Goal: Task Accomplishment & Management: Manage account settings

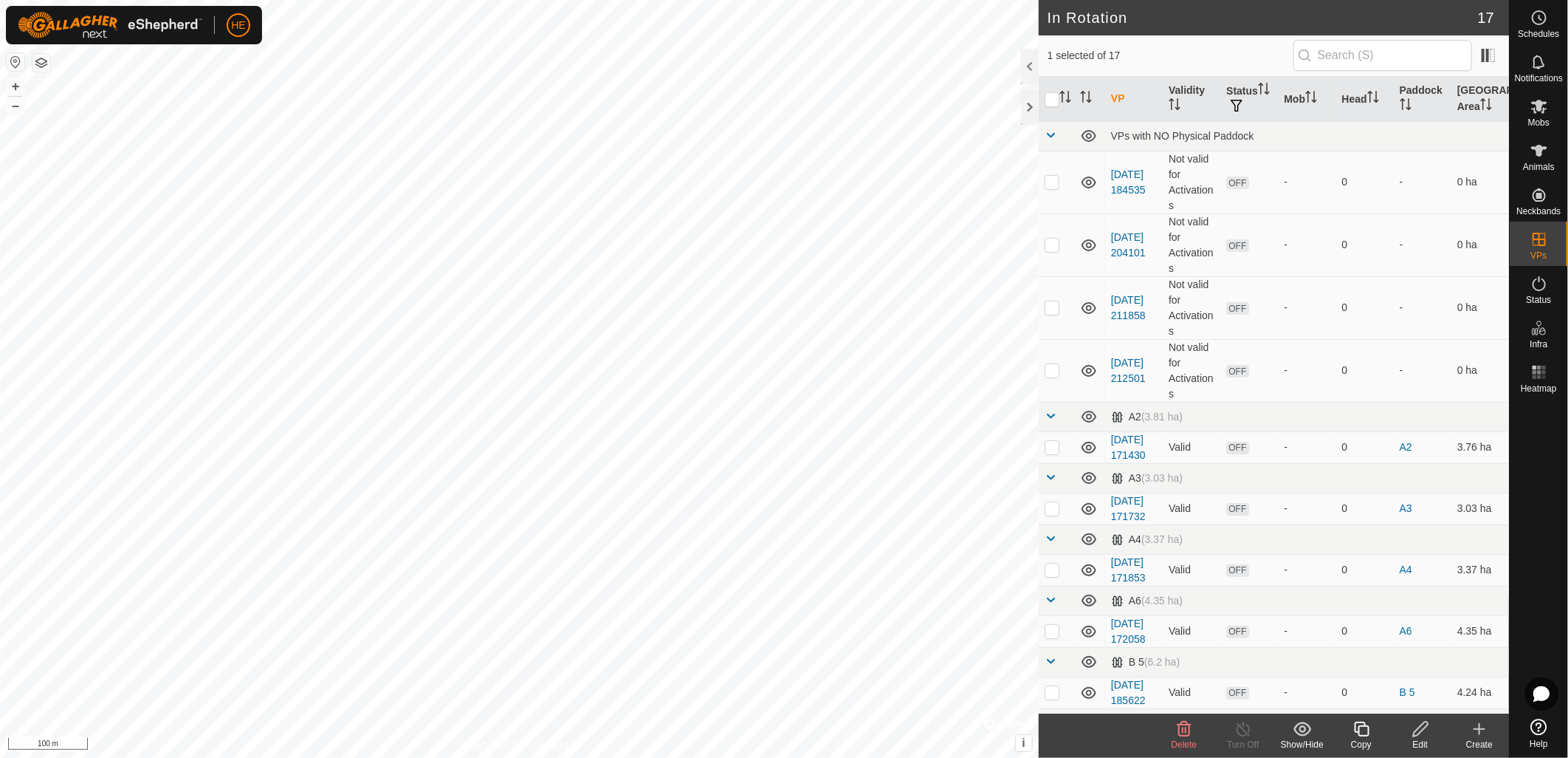
click at [1190, 739] on span "Delete" at bounding box center [1184, 744] width 26 height 10
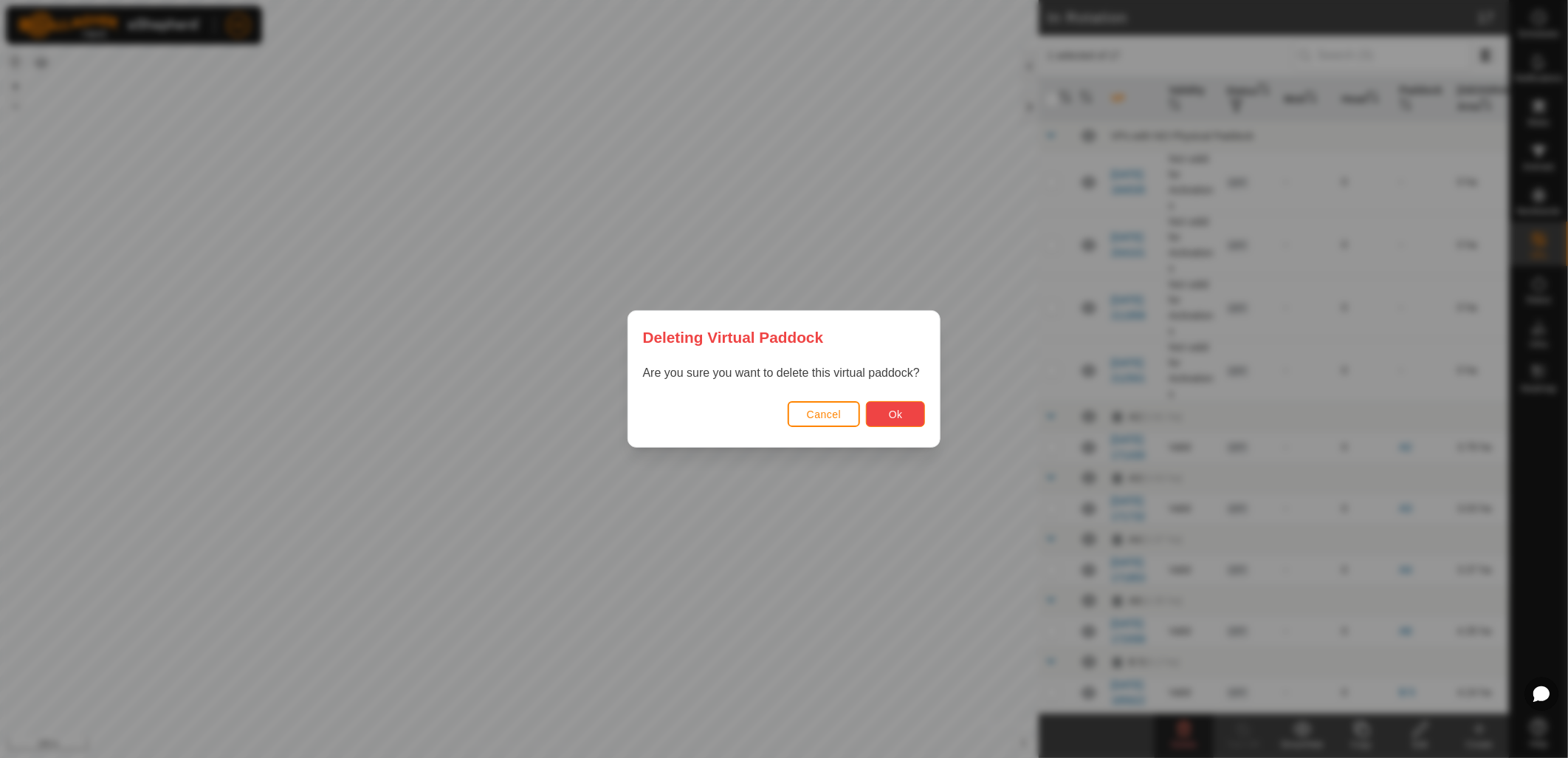
click at [907, 417] on button "Ok" at bounding box center [895, 413] width 59 height 26
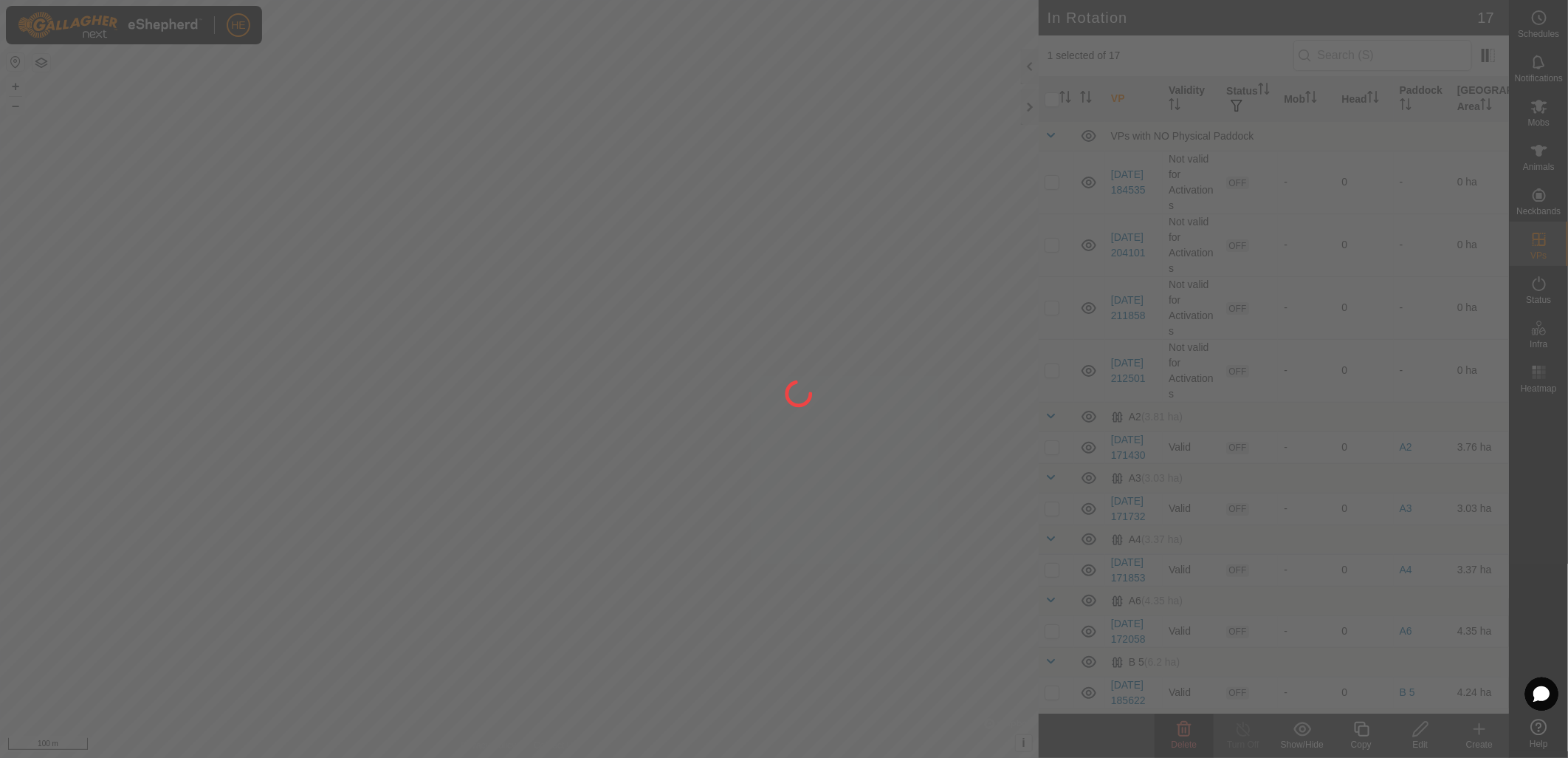
checkbox input "false"
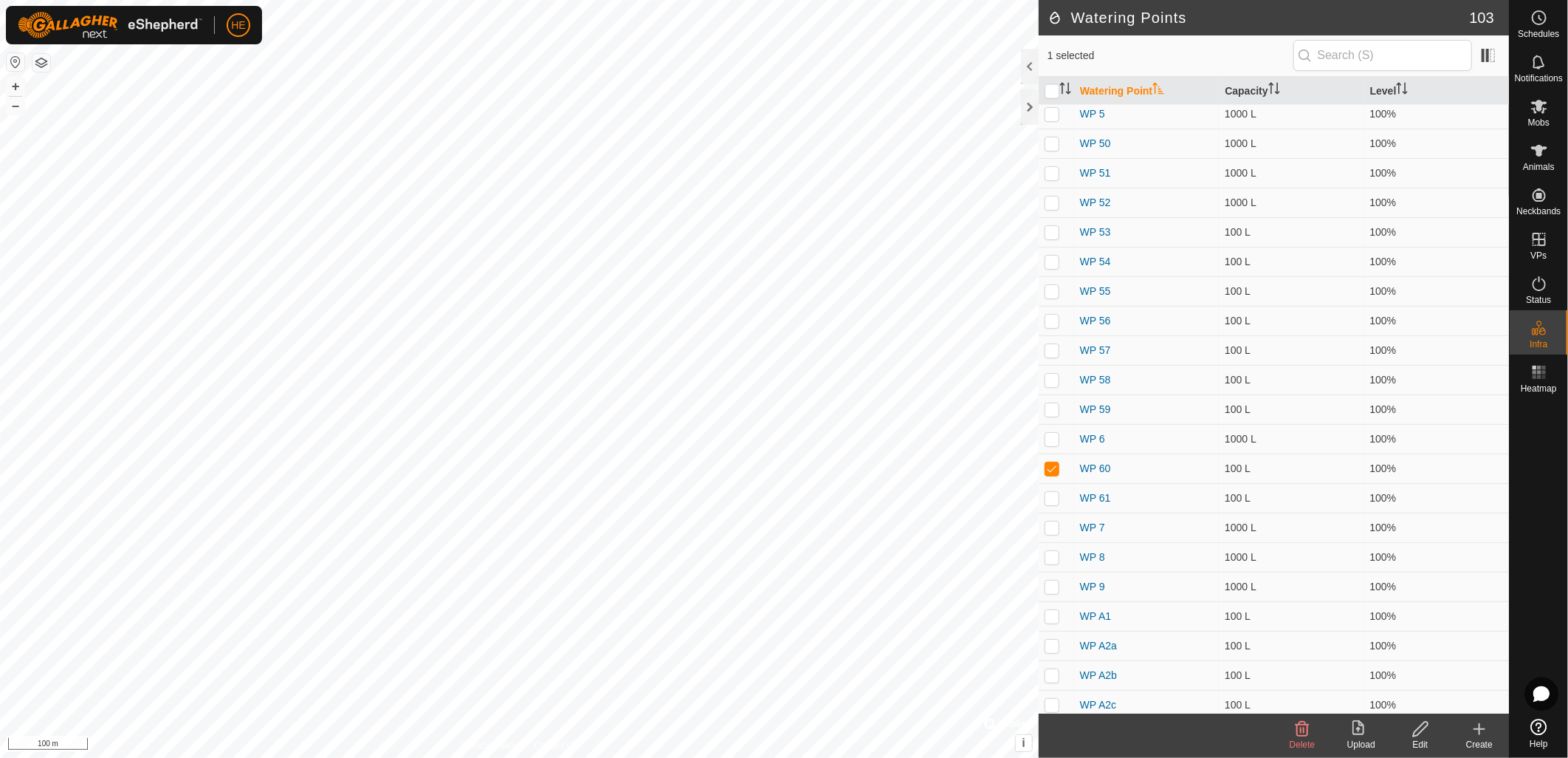
scroll to position [1477, 0]
click at [1303, 734] on icon at bounding box center [1302, 729] width 18 height 18
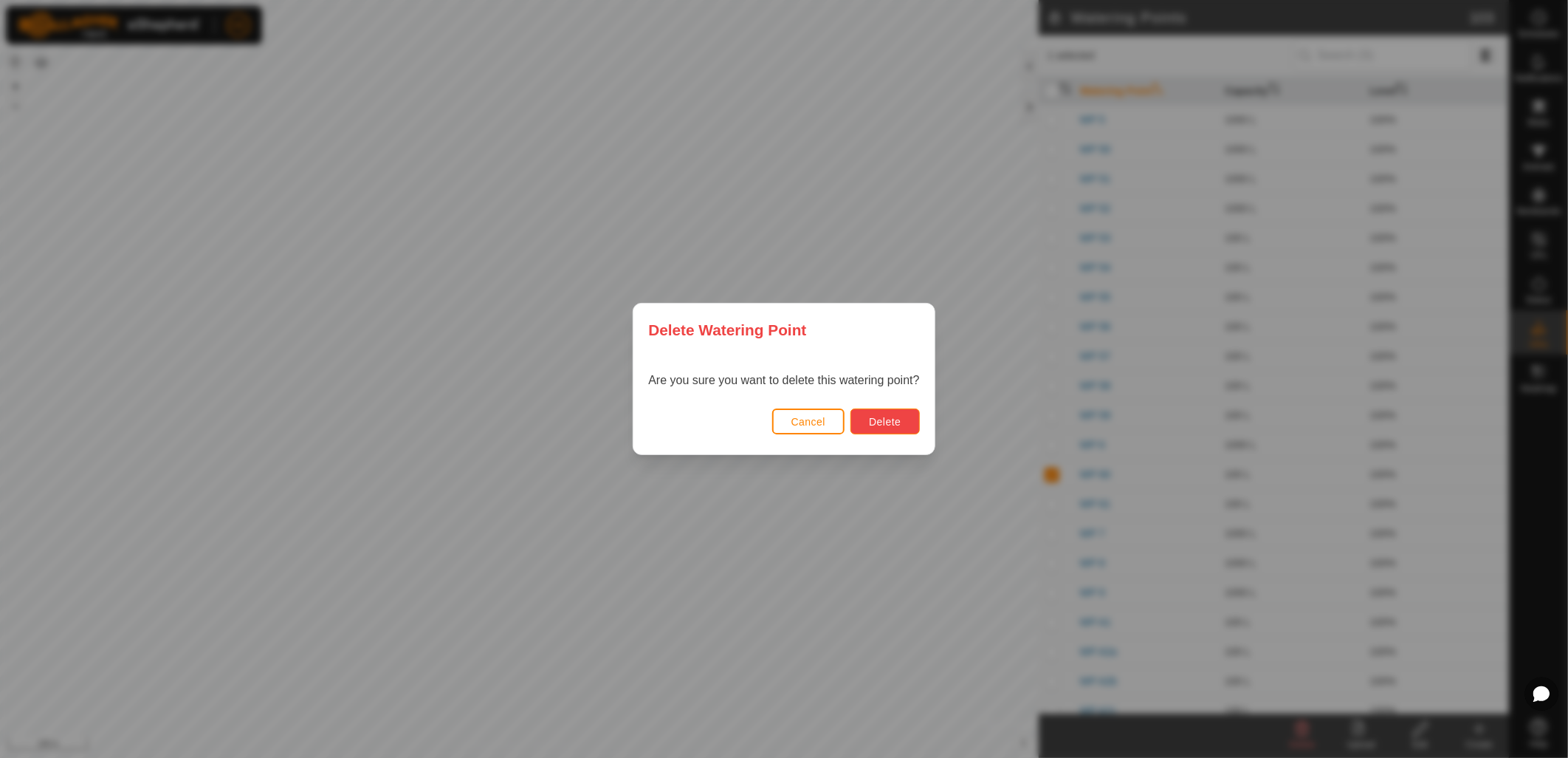
click at [889, 423] on span "Delete" at bounding box center [885, 421] width 32 height 12
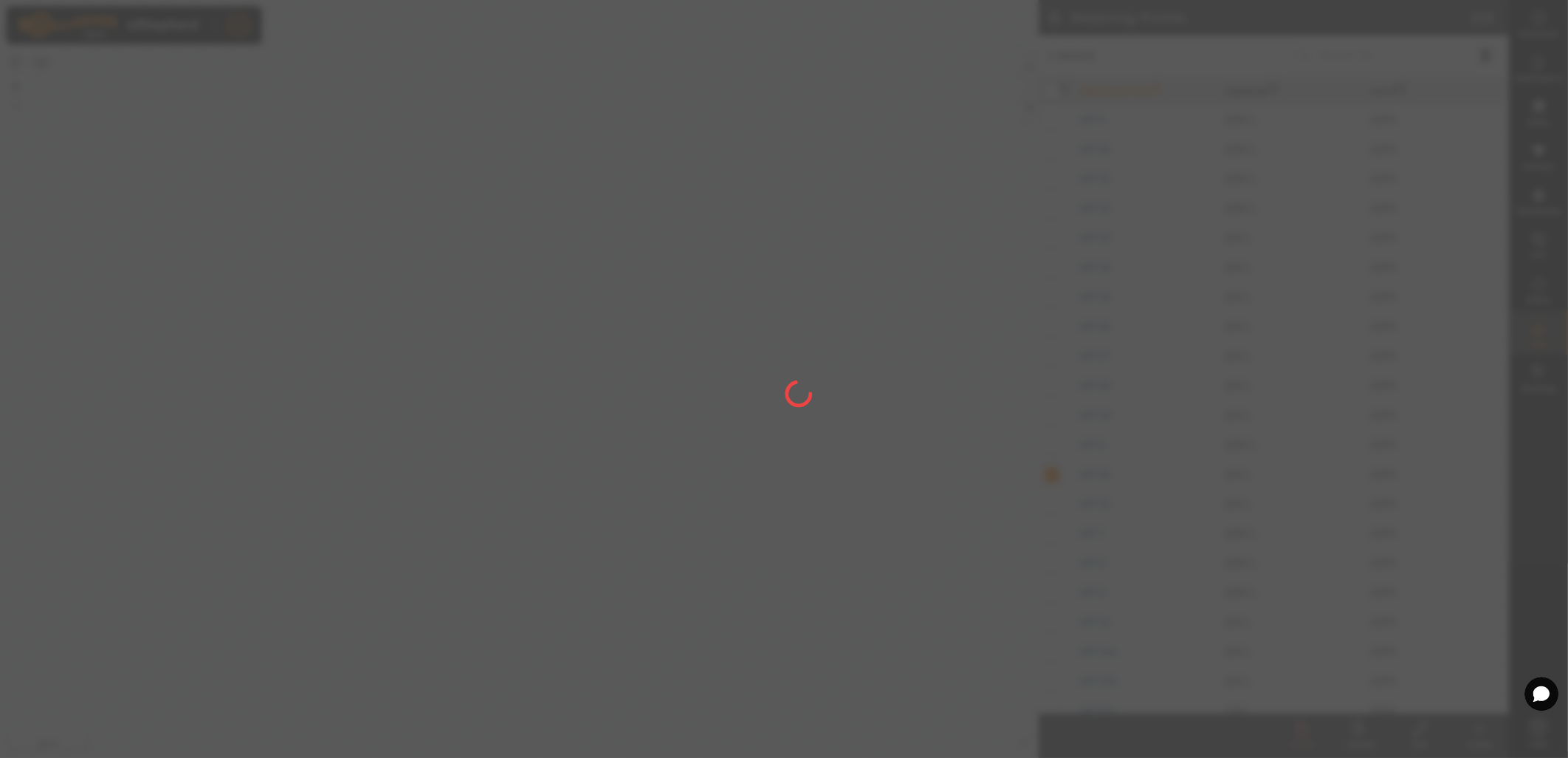
checkbox input "false"
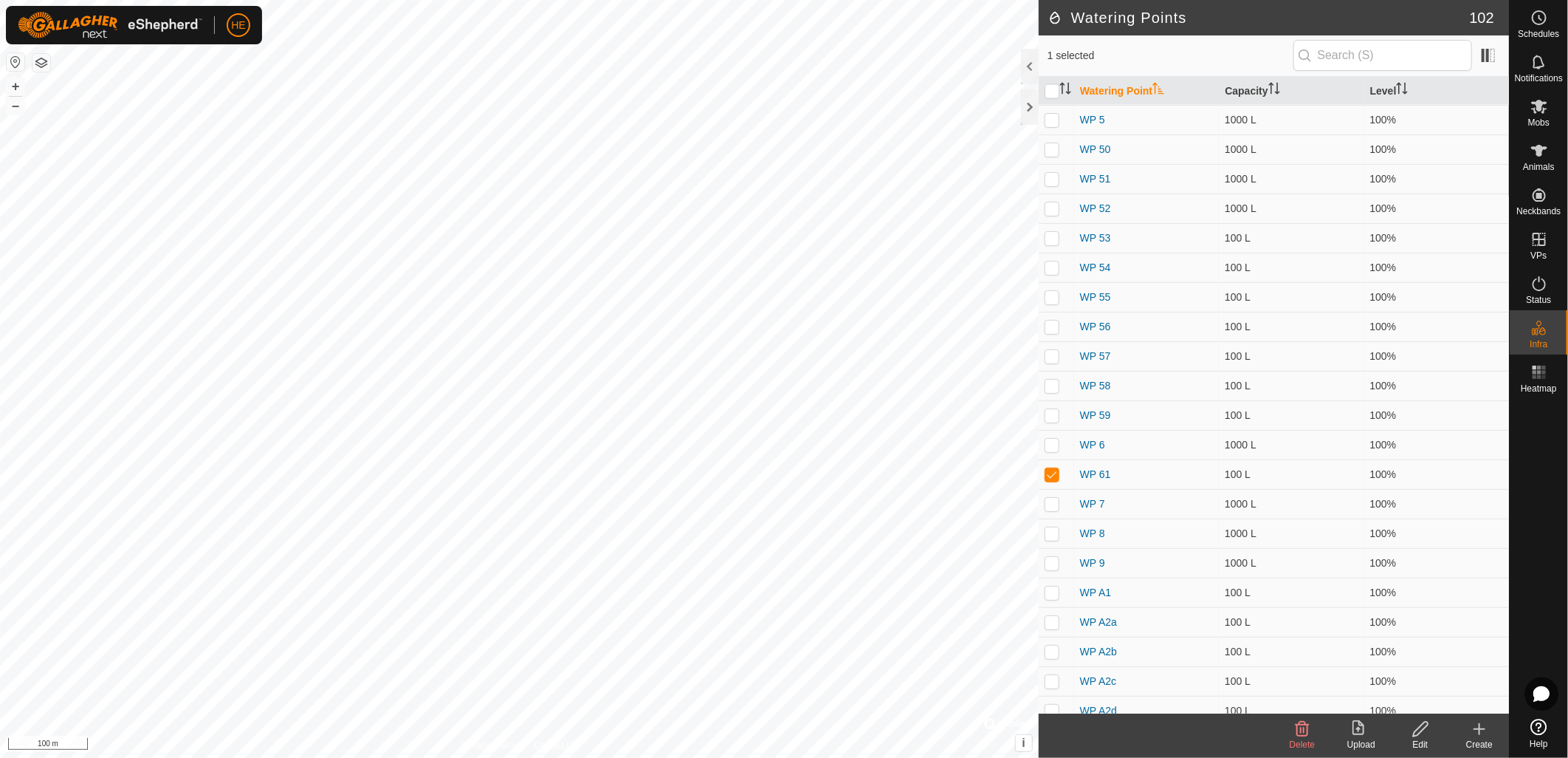
click at [1299, 732] on icon at bounding box center [1302, 729] width 18 height 18
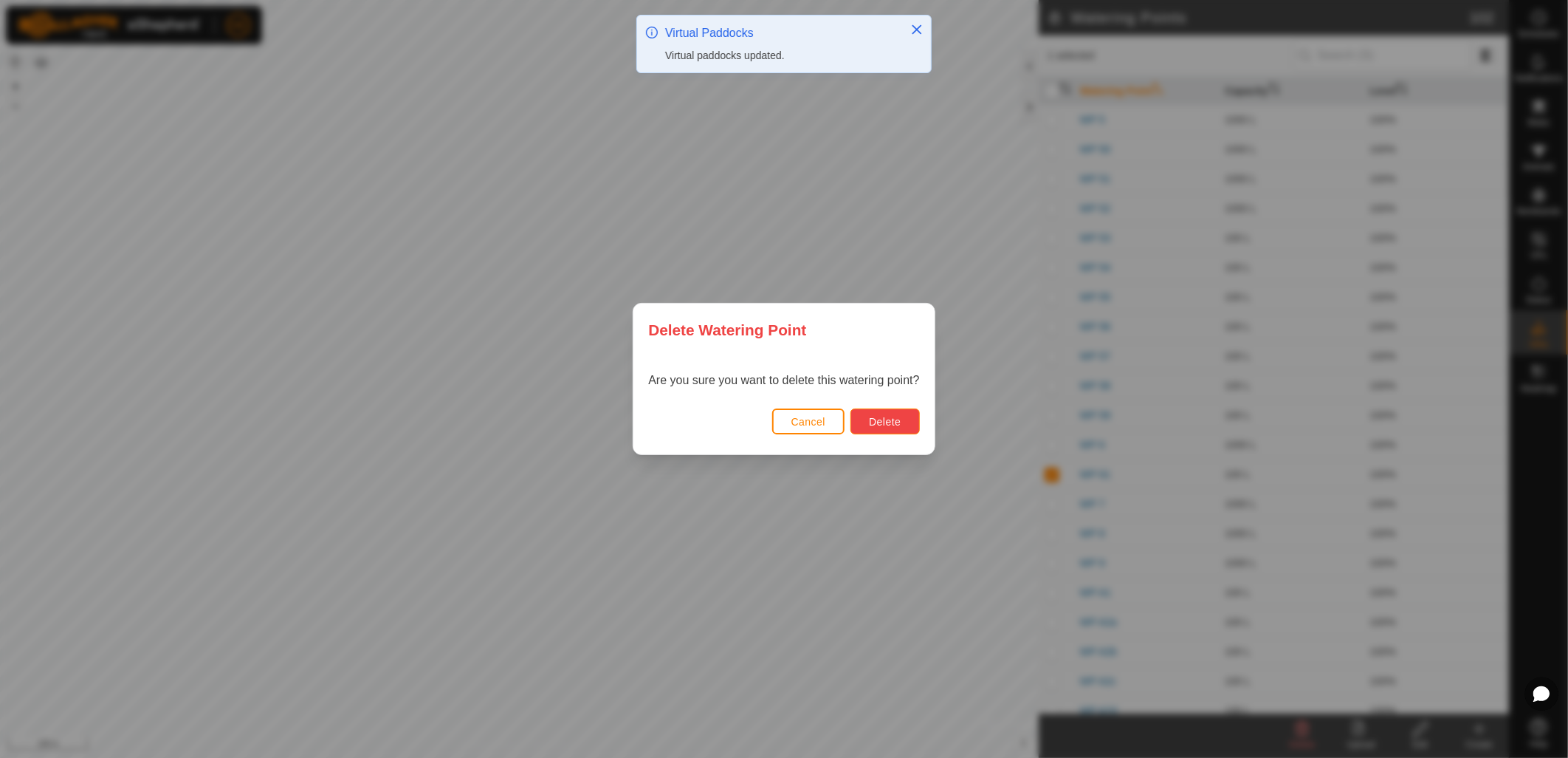
click at [904, 414] on button "Delete" at bounding box center [885, 421] width 69 height 26
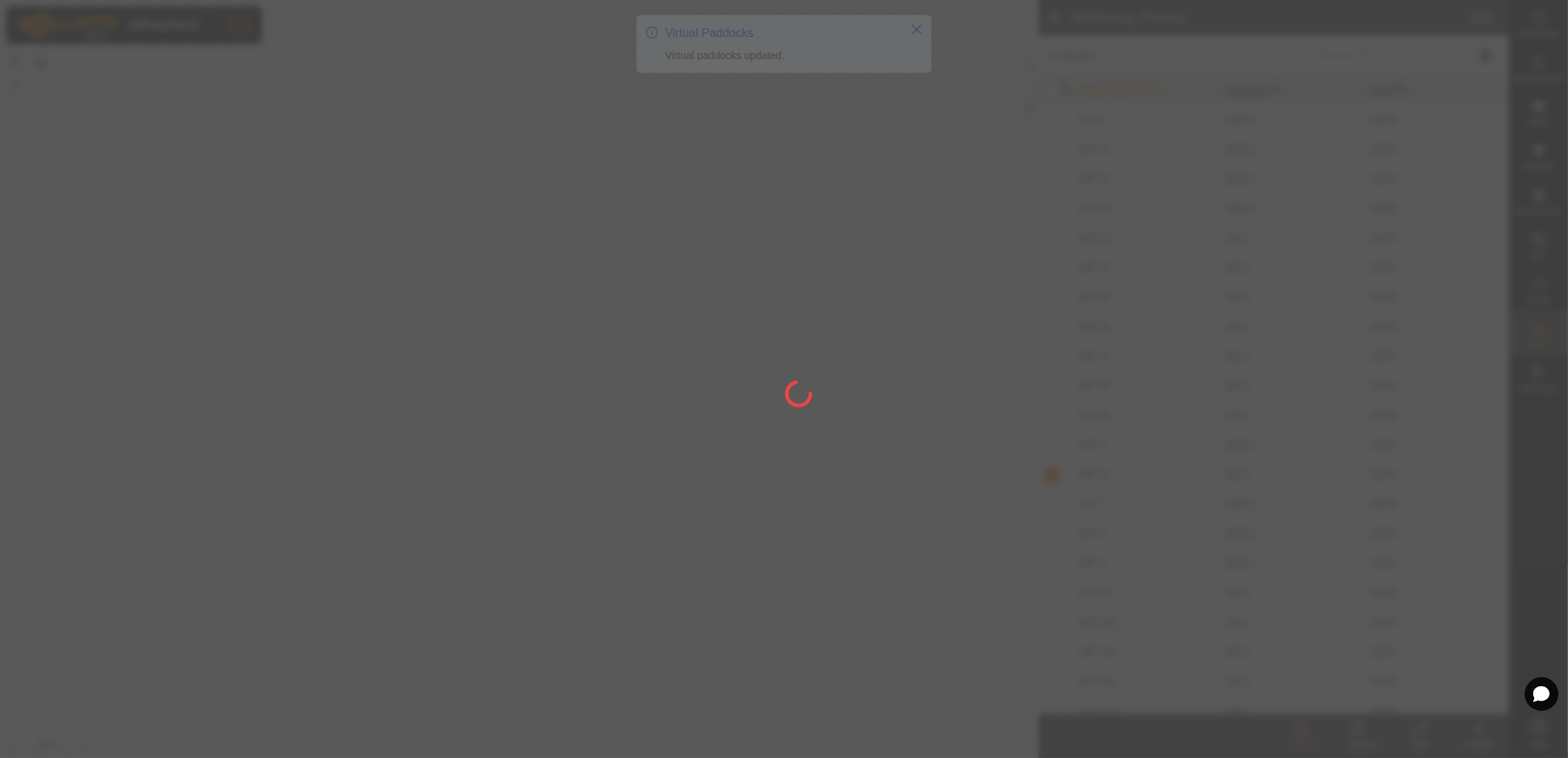
checkbox input "false"
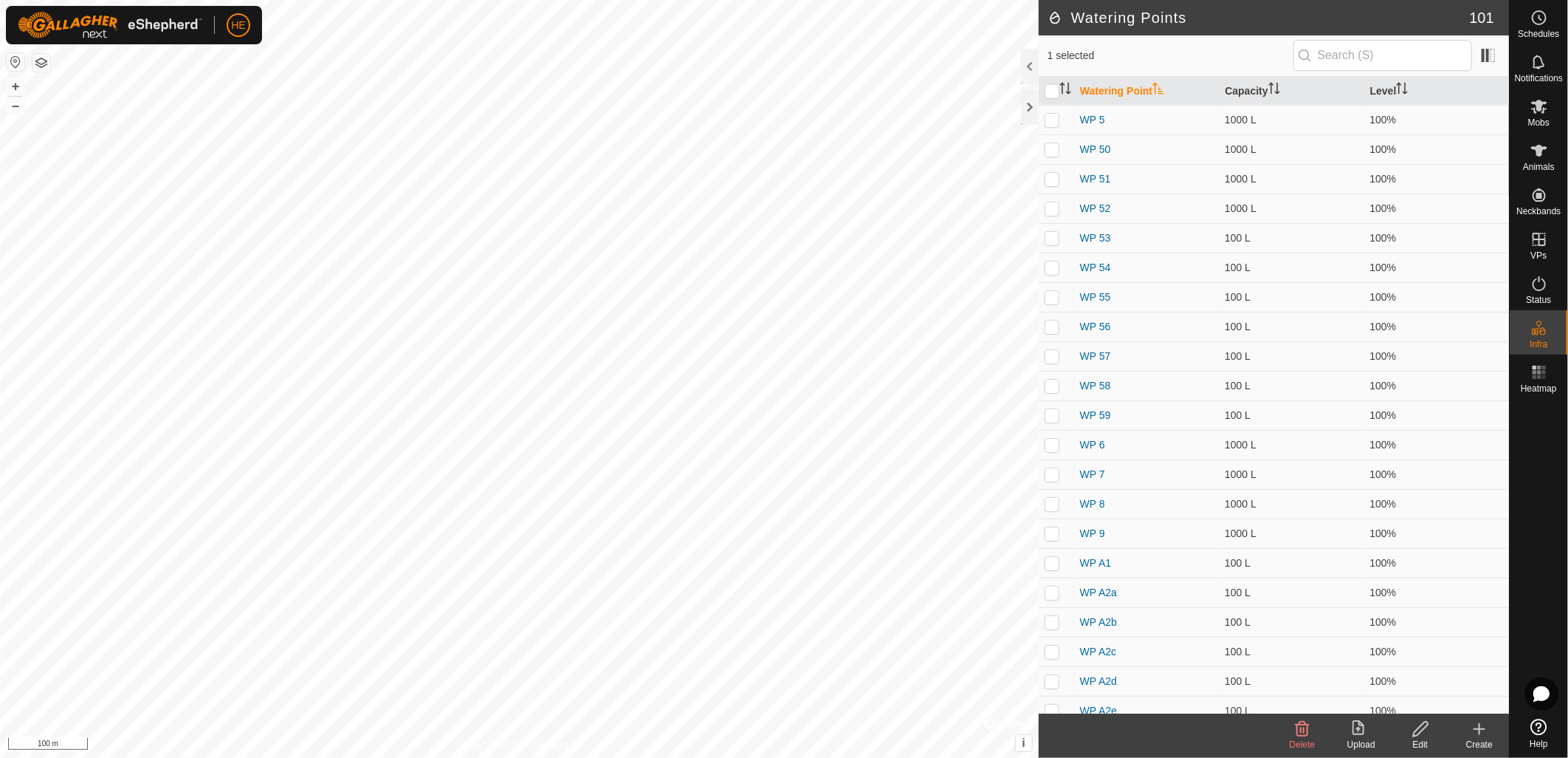
click at [1305, 732] on icon at bounding box center [1302, 729] width 18 height 18
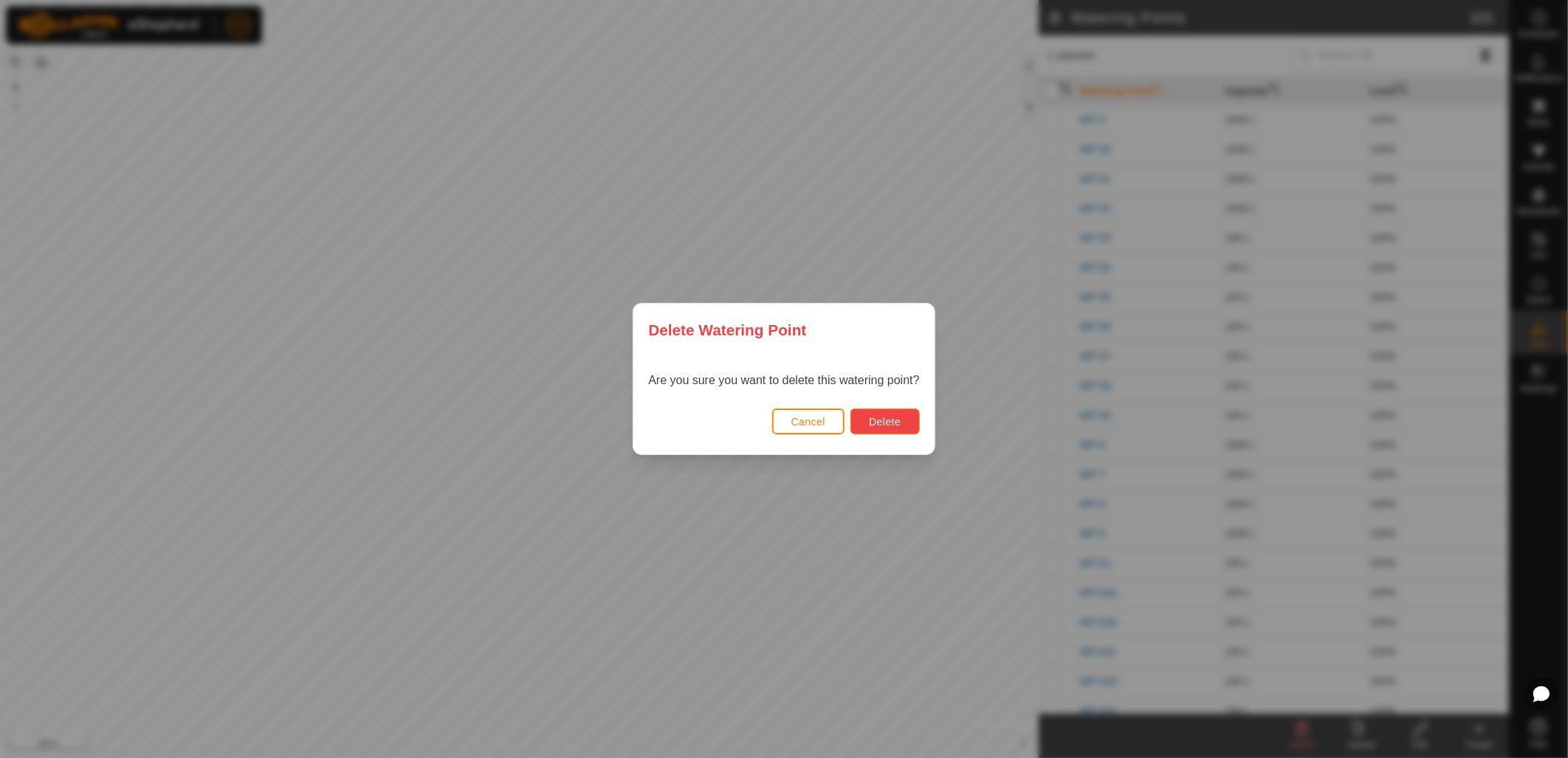
click at [898, 420] on span "Delete" at bounding box center [885, 421] width 32 height 12
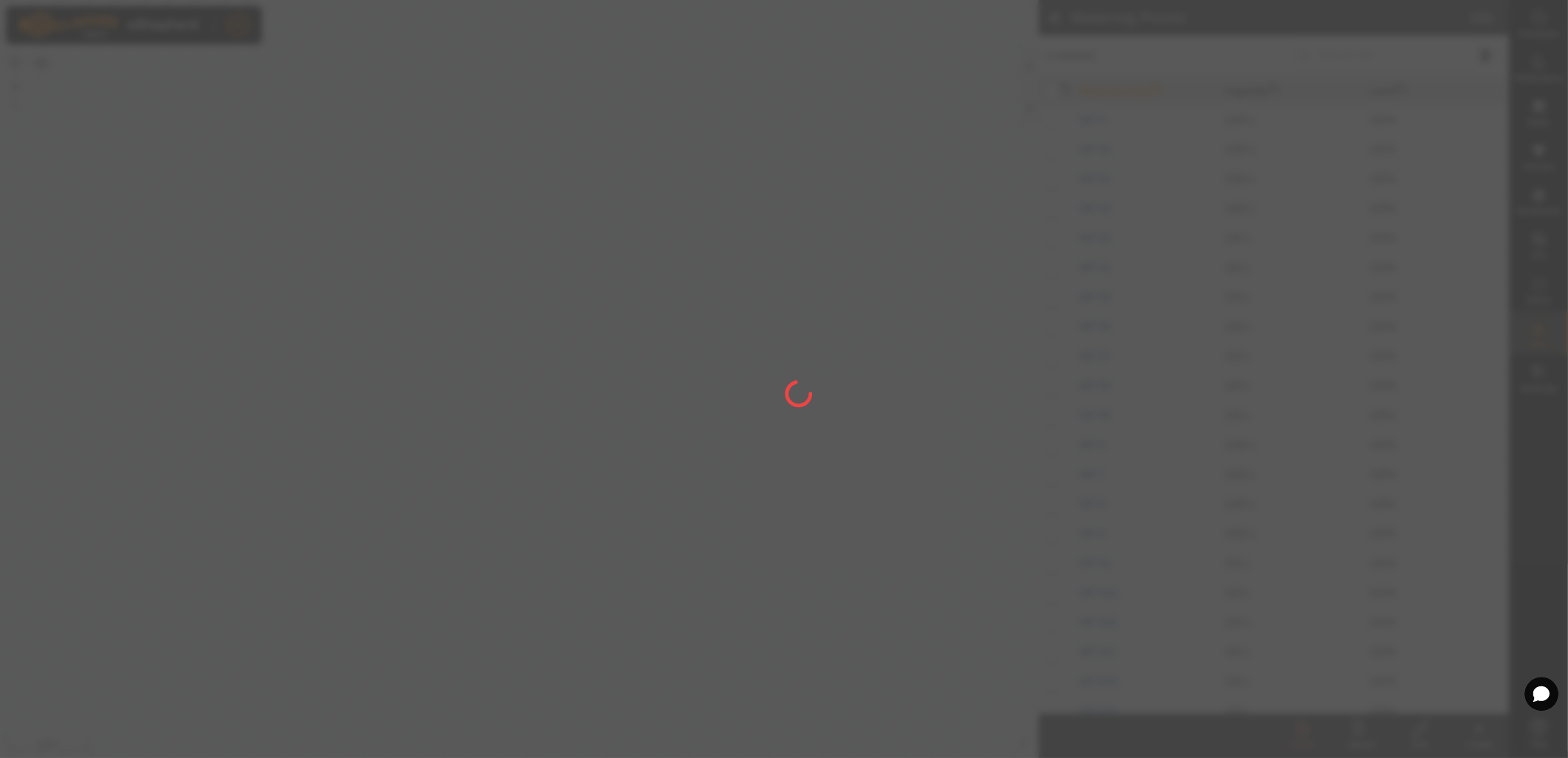
checkbox input "false"
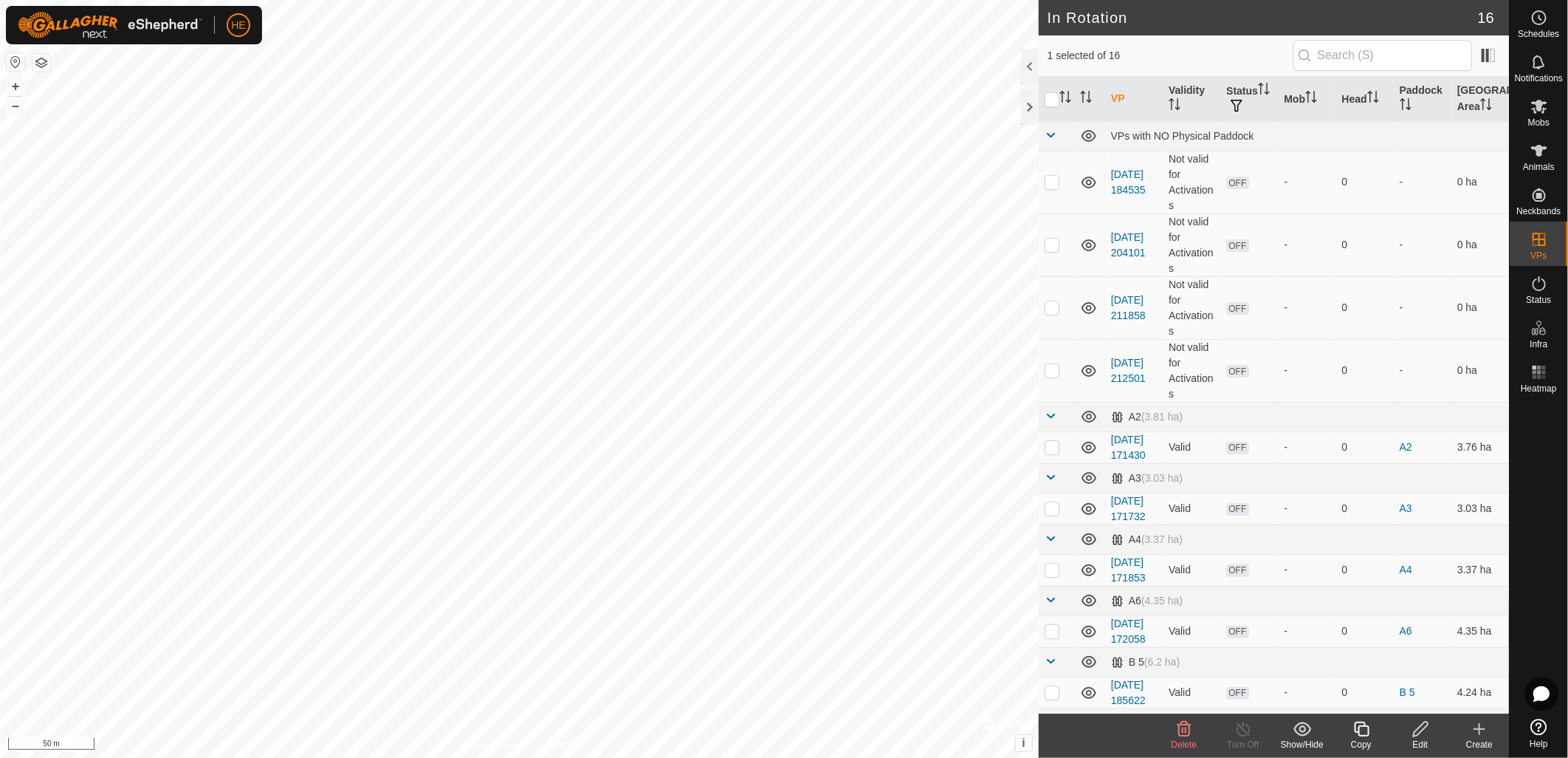
click at [1188, 744] on span "Delete" at bounding box center [1184, 744] width 26 height 10
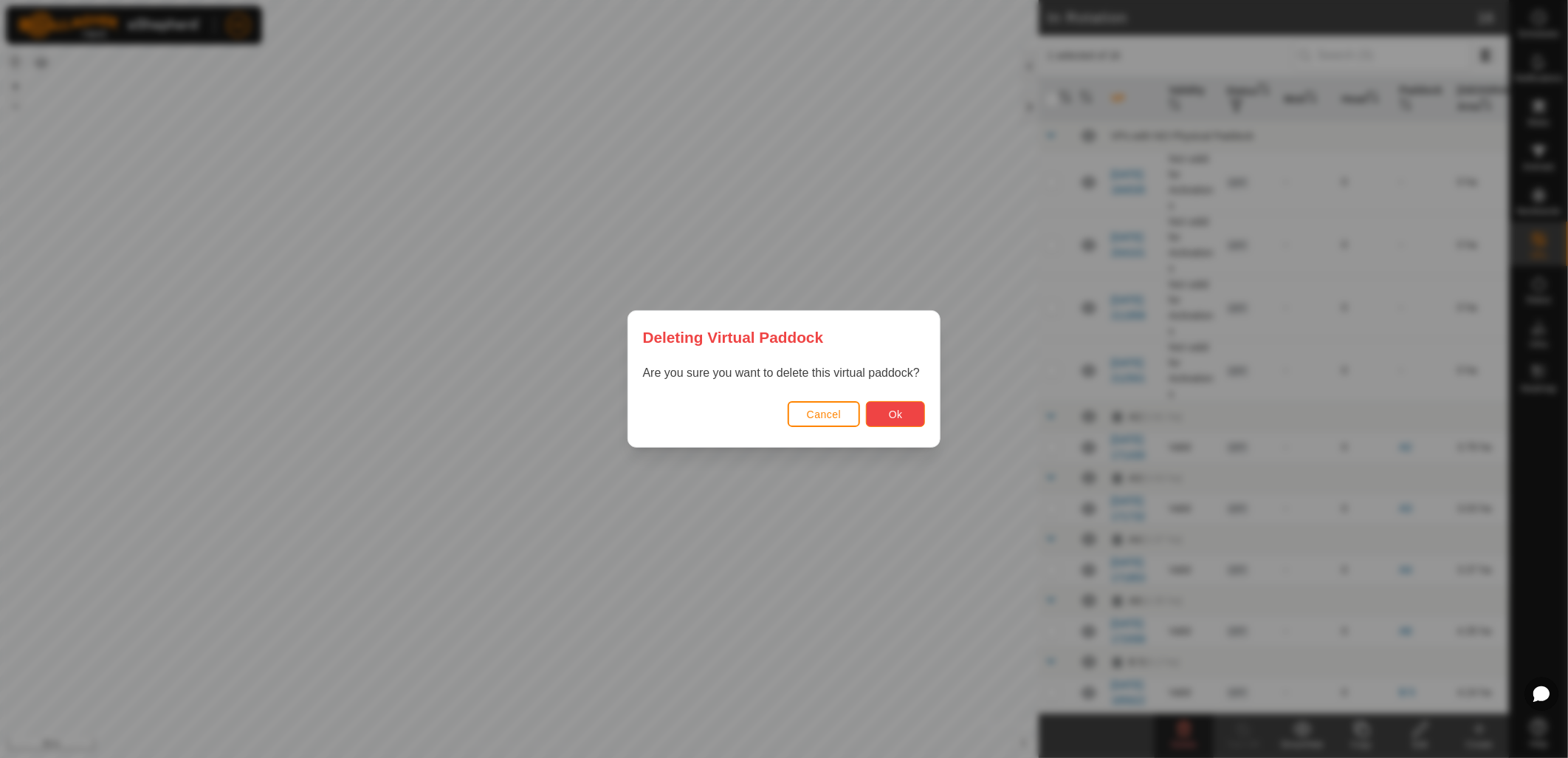
click at [884, 412] on button "Ok" at bounding box center [895, 413] width 59 height 26
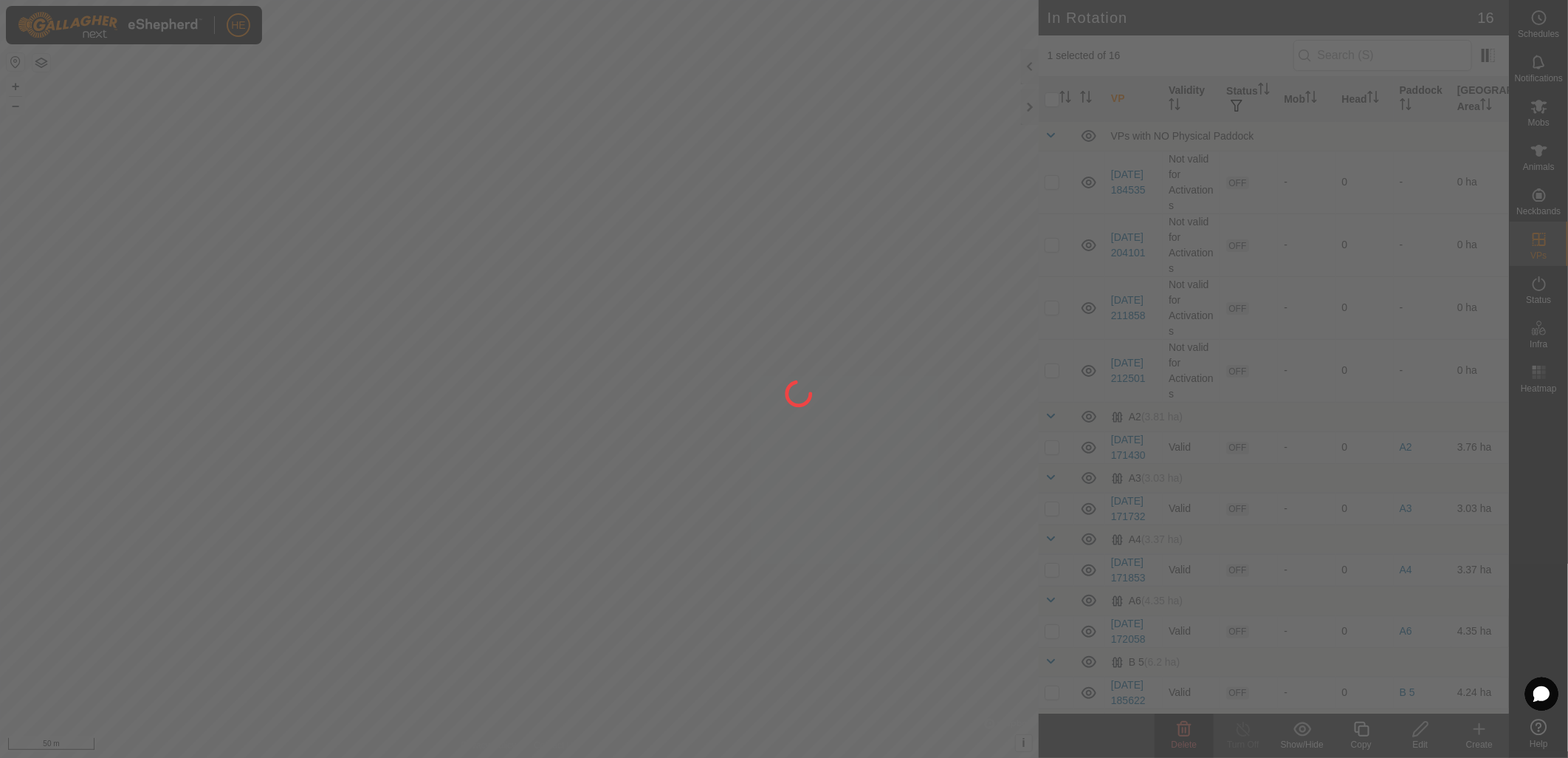
checkbox input "false"
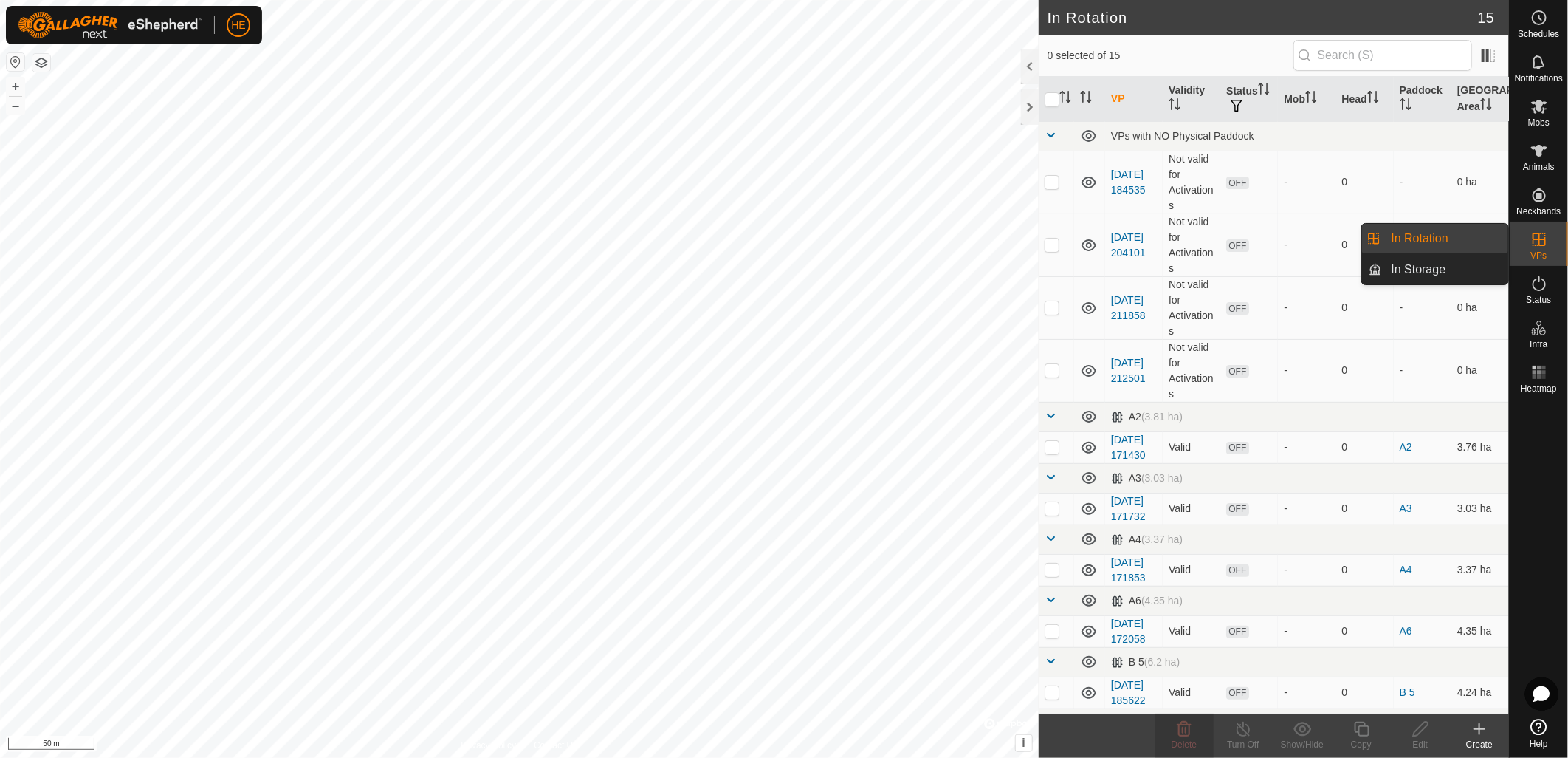
drag, startPoint x: 1545, startPoint y: 262, endPoint x: 1544, endPoint y: 245, distance: 17.0
click at [1544, 245] on icon at bounding box center [1539, 239] width 13 height 13
click at [1431, 234] on link "In Rotation" at bounding box center [1446, 239] width 126 height 30
click at [1490, 740] on div "Create" at bounding box center [1479, 744] width 59 height 13
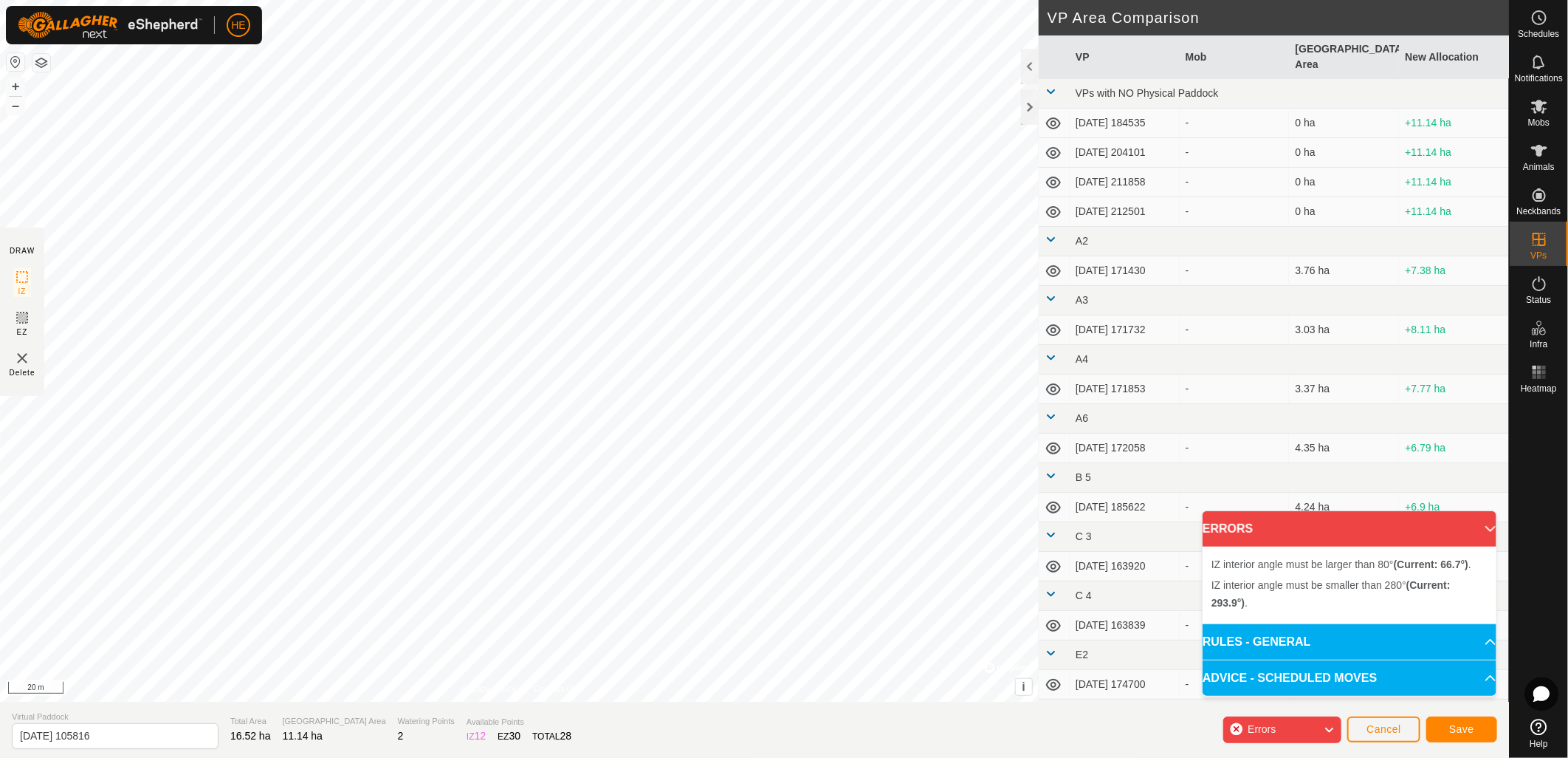
click at [728, 207] on div "IZ interior angle must be larger than 80° (Current: 66.7°) . + – ⇧ i © Mapbox ,…" at bounding box center [519, 351] width 1039 height 701
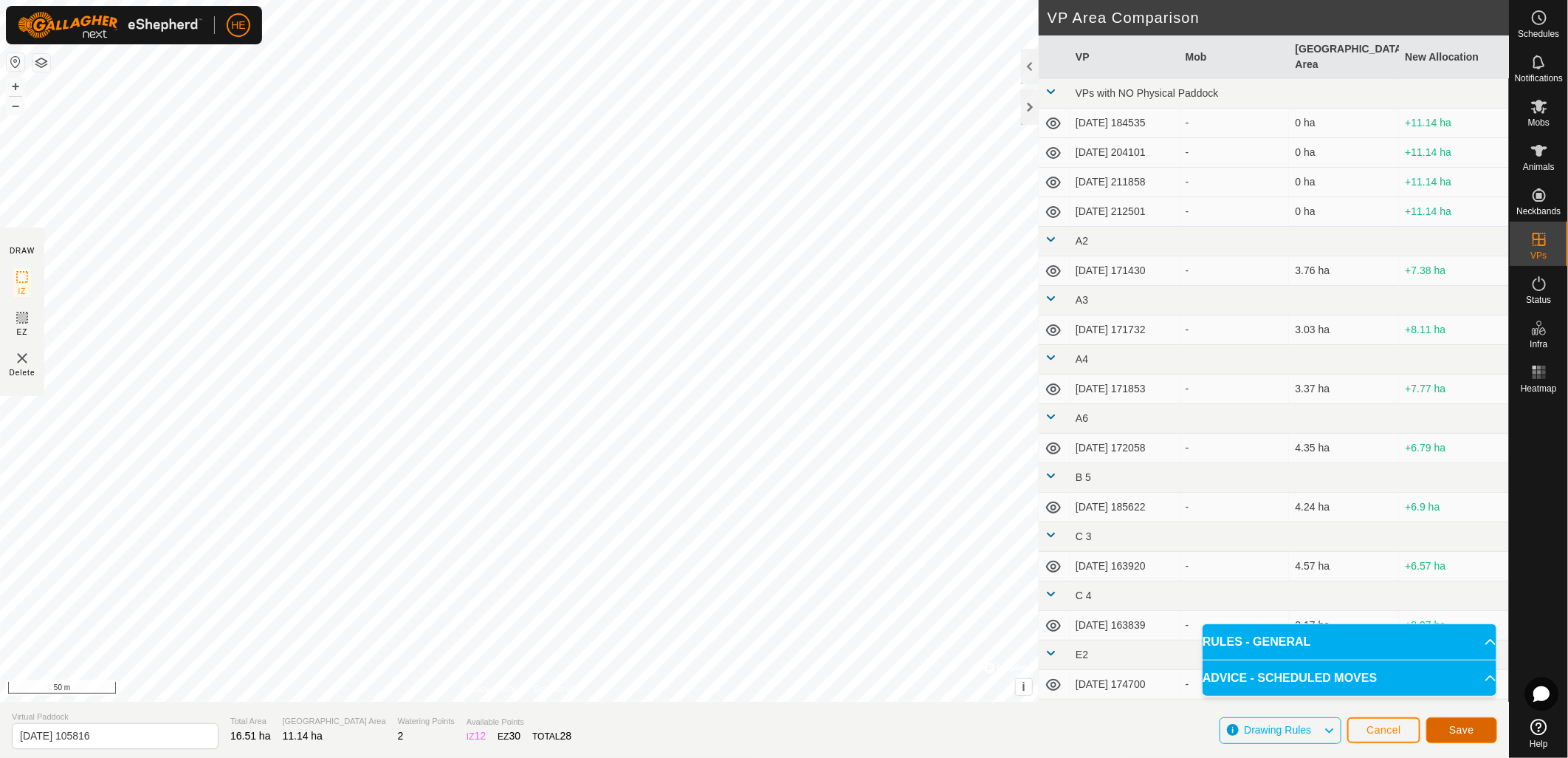
click at [1453, 729] on span "Save" at bounding box center [1461, 730] width 25 height 12
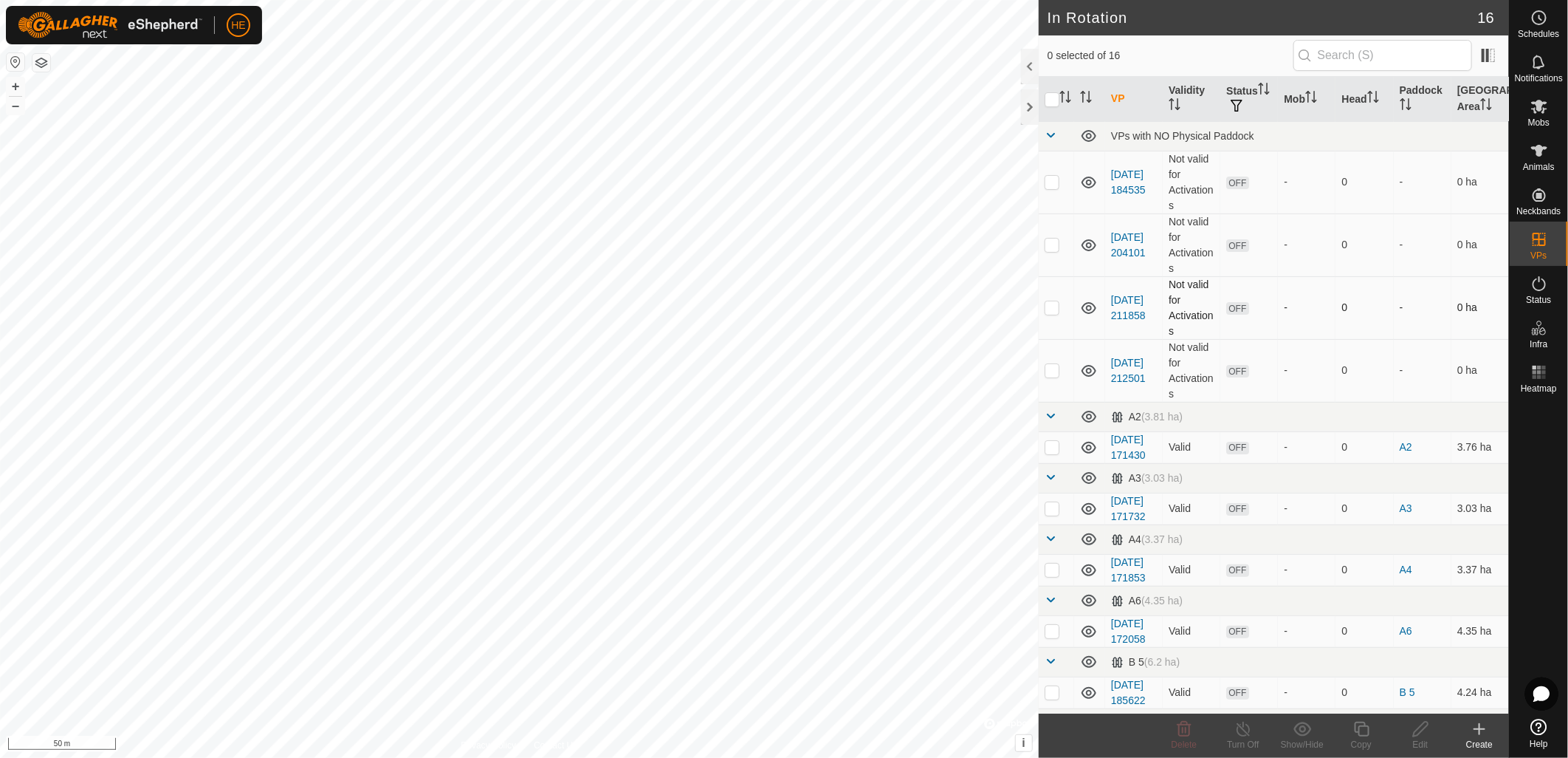
checkbox input "true"
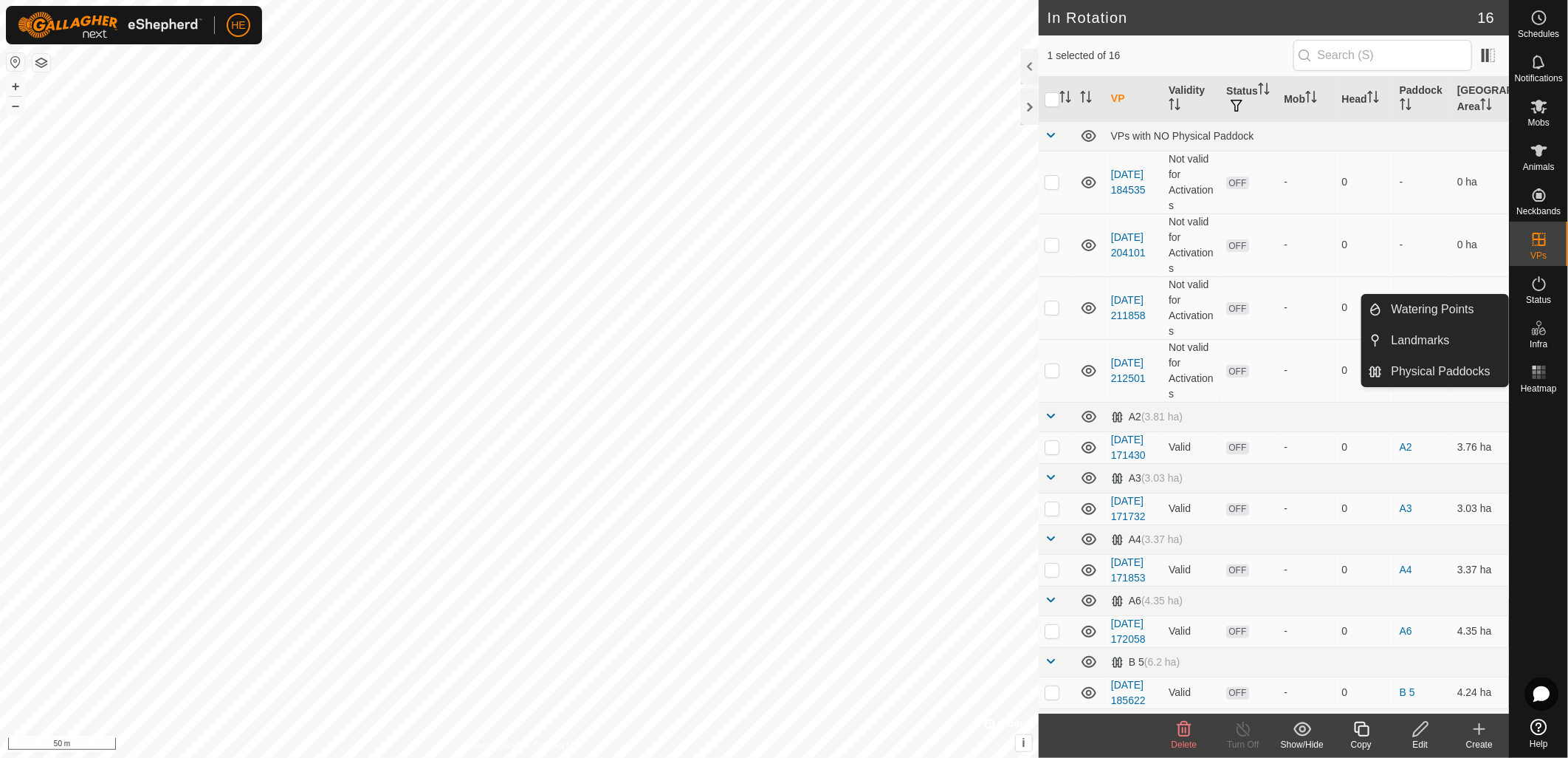
click at [1540, 343] on span "Infra" at bounding box center [1539, 344] width 18 height 9
click at [1433, 314] on link "Watering Points" at bounding box center [1446, 310] width 126 height 30
click at [1441, 302] on link "Watering Points" at bounding box center [1446, 310] width 126 height 30
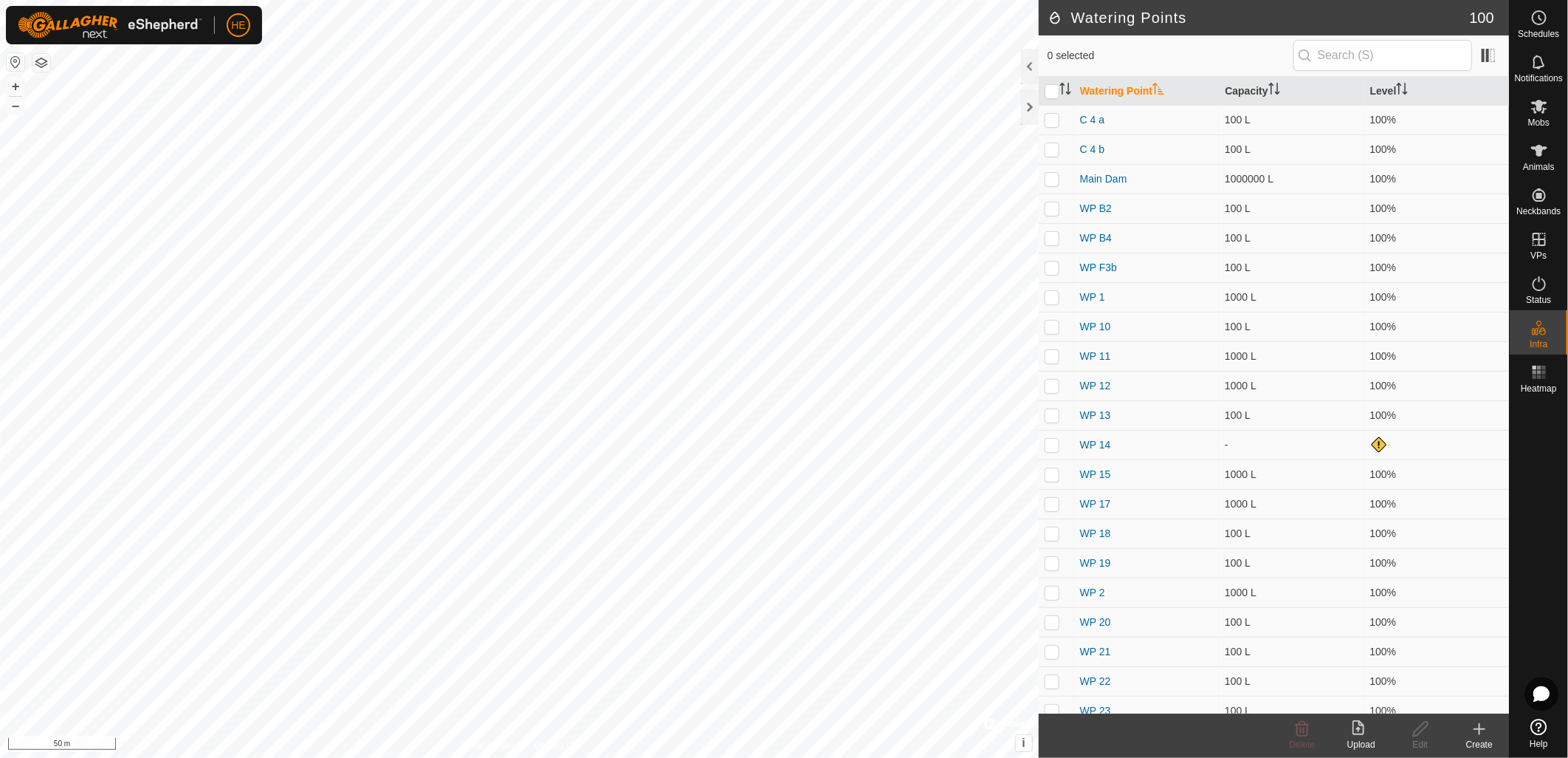
click at [1484, 743] on div "Create" at bounding box center [1479, 744] width 59 height 13
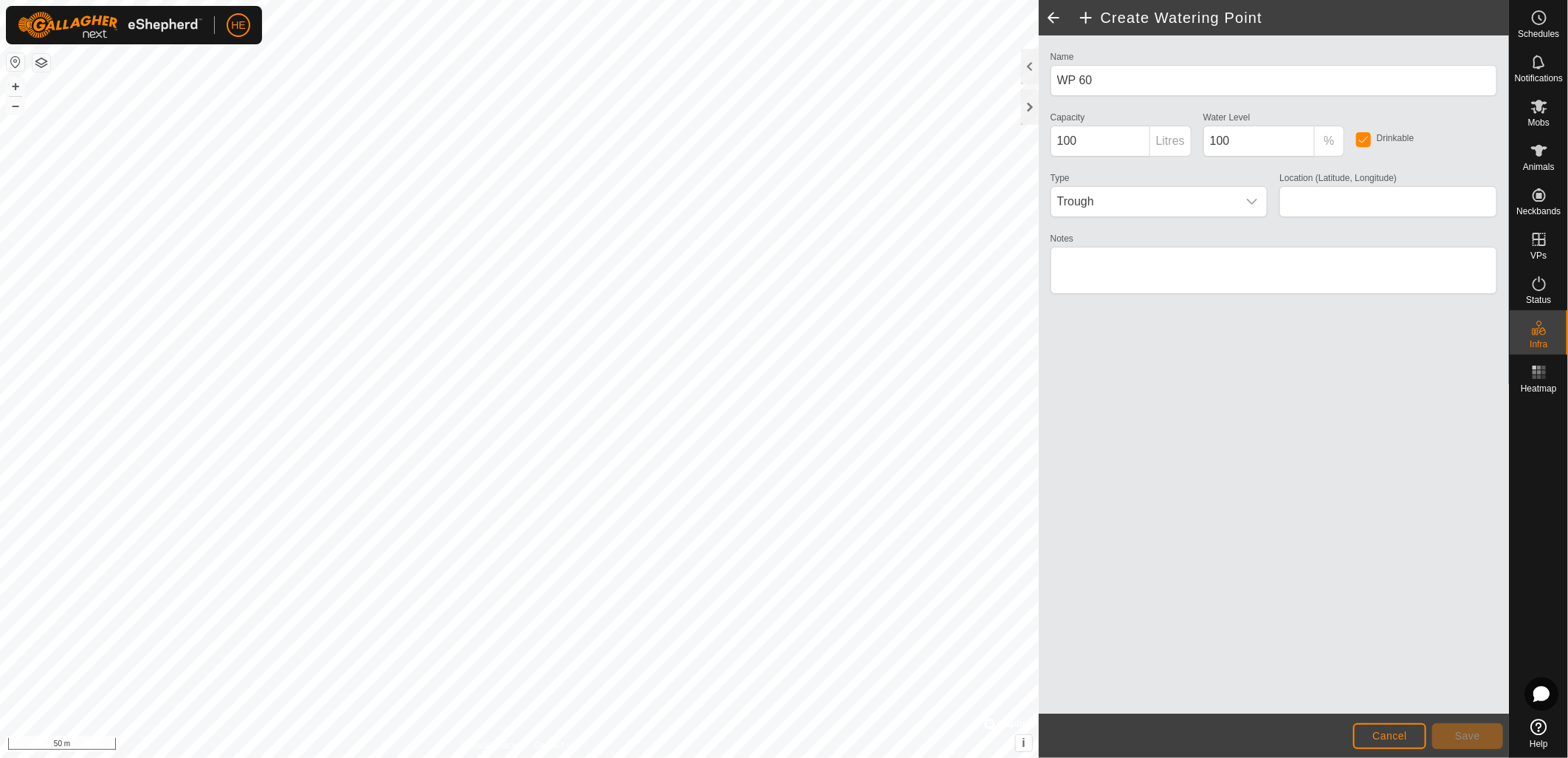
type input "-32.471458, 115.985342"
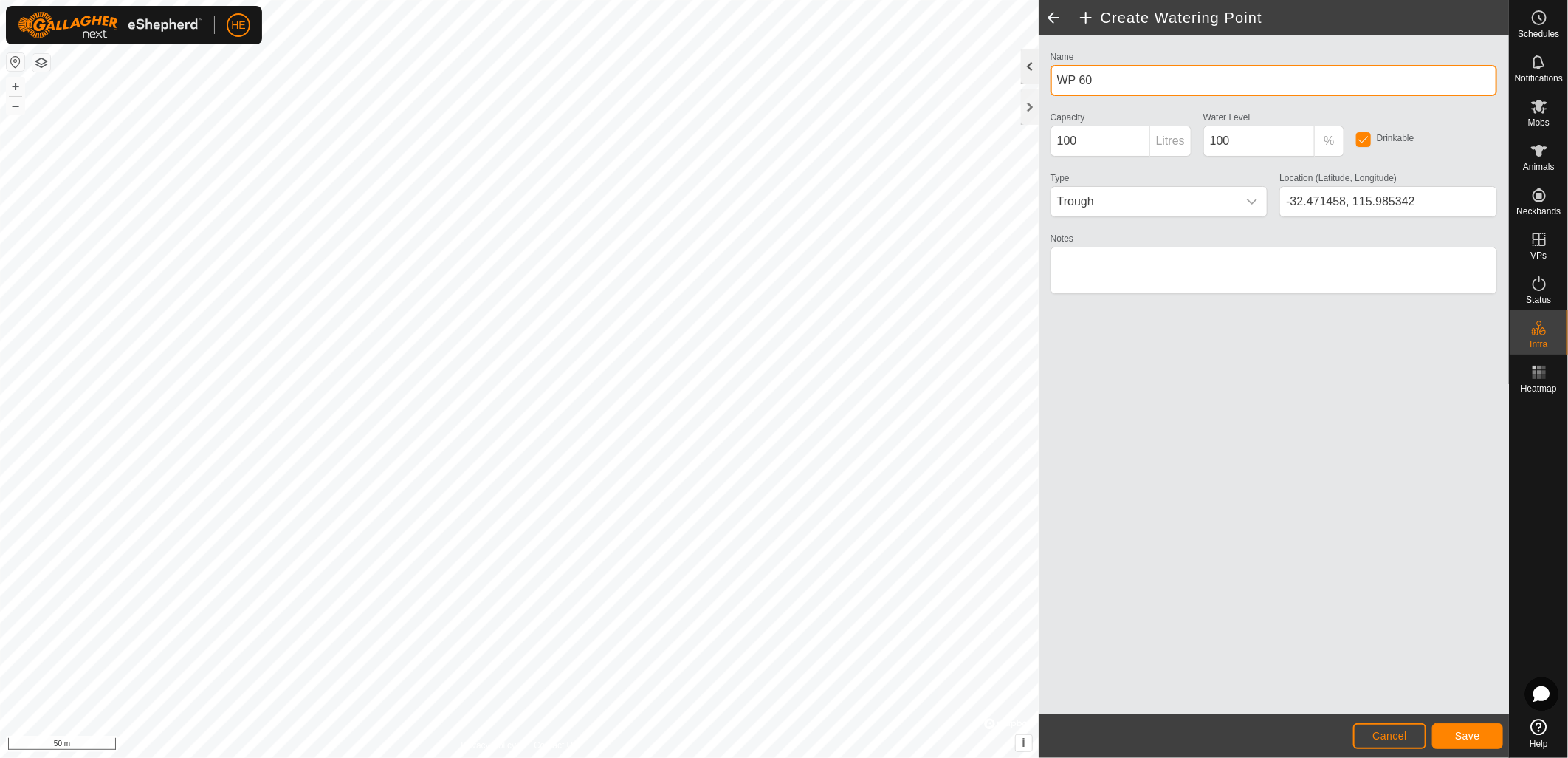
click at [1009, 76] on div "Privacy Policy Contact Us WP 60 Type: trough Capacity: 100L Water Level: 100% D…" at bounding box center [754, 379] width 1509 height 758
type input "Seat Dam"
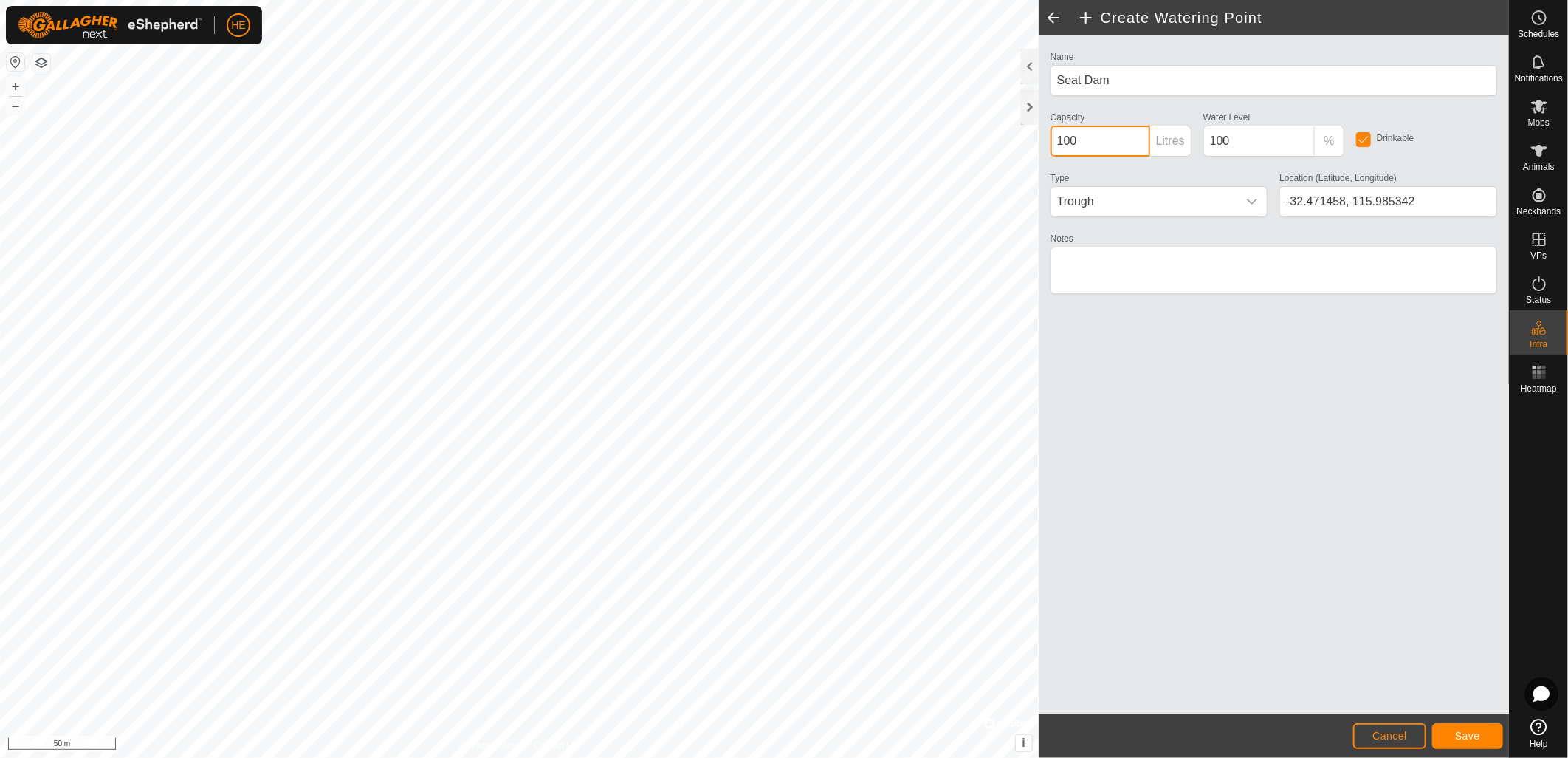
click at [1131, 144] on p-inputgroup "100 Litres" at bounding box center [1121, 141] width 141 height 31
type input "1000"
click at [1251, 202] on icon "dropdown trigger" at bounding box center [1253, 202] width 10 height 6
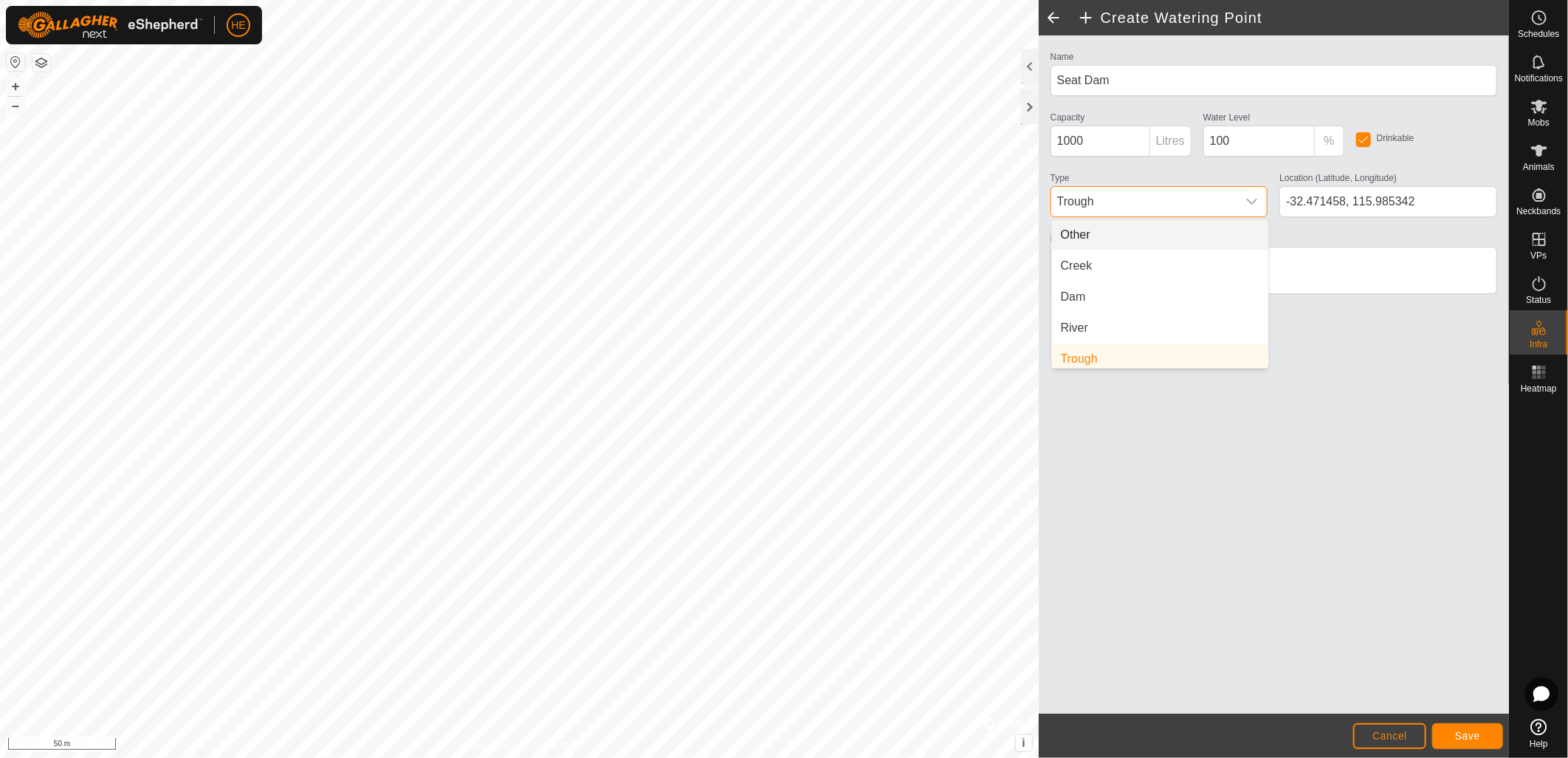
scroll to position [5, 0]
click at [1171, 287] on li "Dam" at bounding box center [1161, 292] width 217 height 30
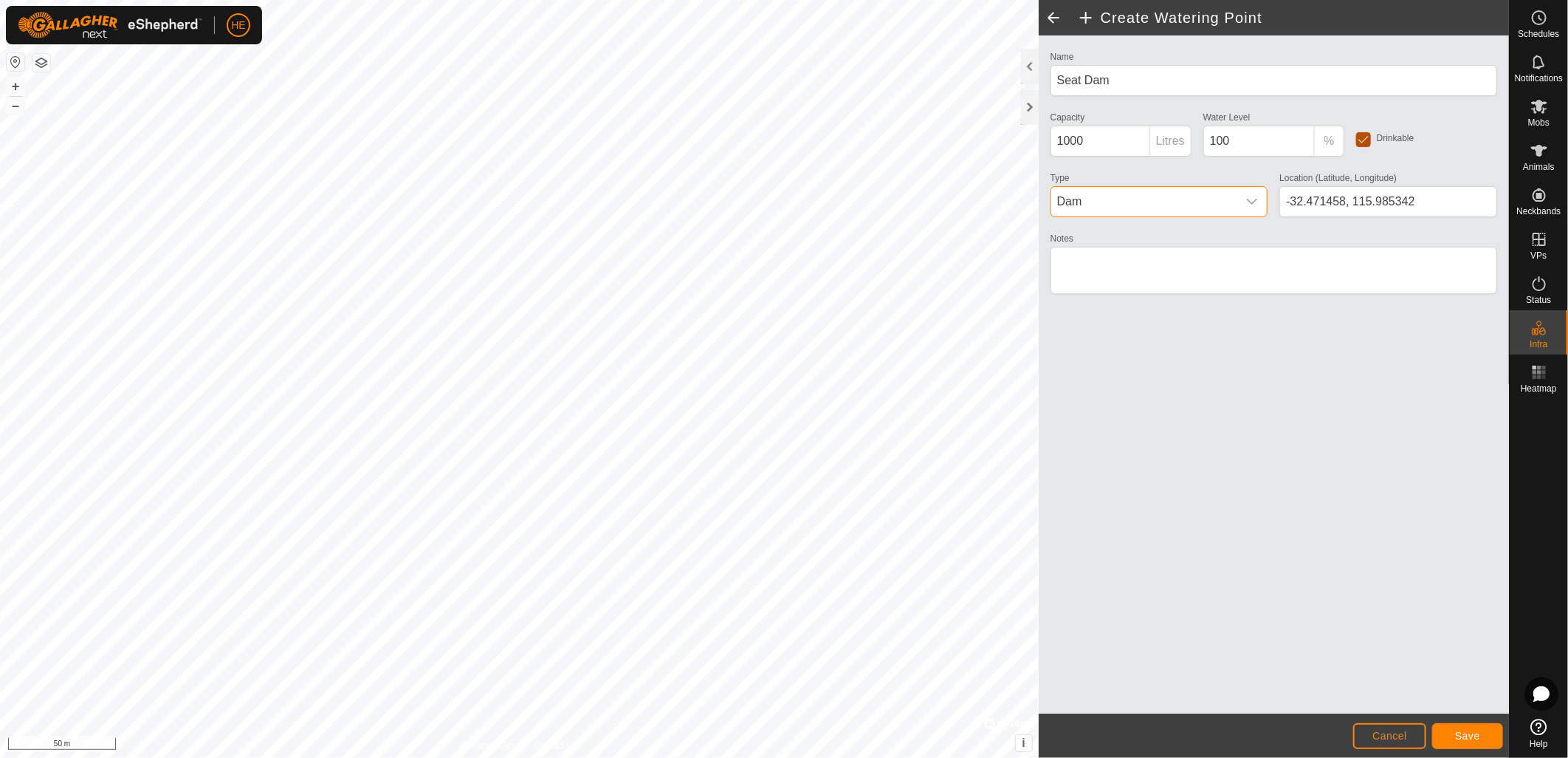
click at [1370, 140] on input "checkbox" at bounding box center [1363, 139] width 15 height 15
checkbox input "false"
click at [1465, 740] on span "Save" at bounding box center [1467, 736] width 25 height 12
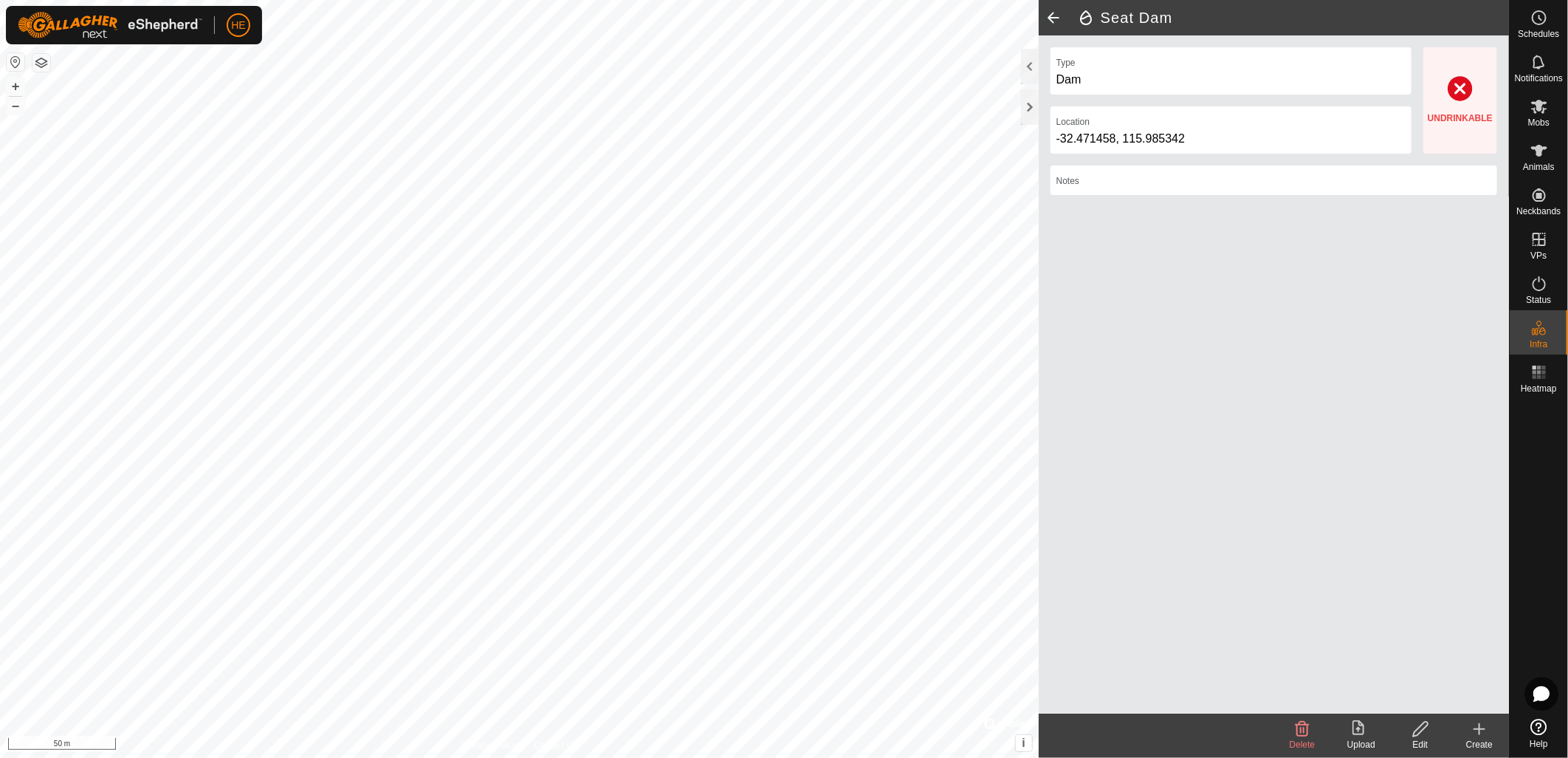
drag, startPoint x: 1421, startPoint y: 733, endPoint x: 1419, endPoint y: 709, distance: 24.1
click at [1421, 733] on icon at bounding box center [1421, 729] width 18 height 18
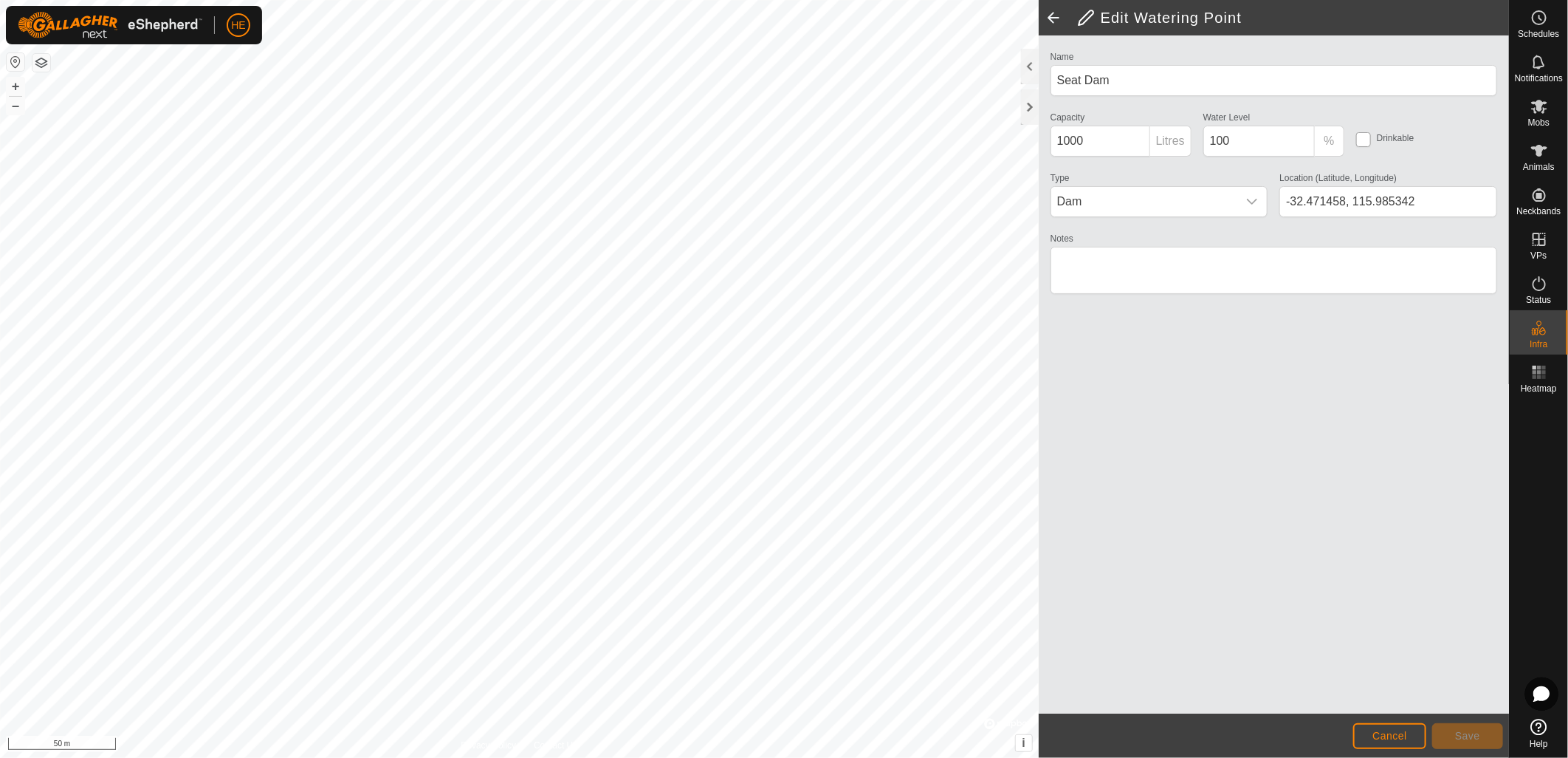
click at [1367, 140] on input "checkbox" at bounding box center [1363, 139] width 15 height 15
checkbox input "true"
click at [1457, 749] on footer "Cancel Save" at bounding box center [1273, 735] width 470 height 44
click at [1465, 732] on span "Save" at bounding box center [1467, 736] width 25 height 12
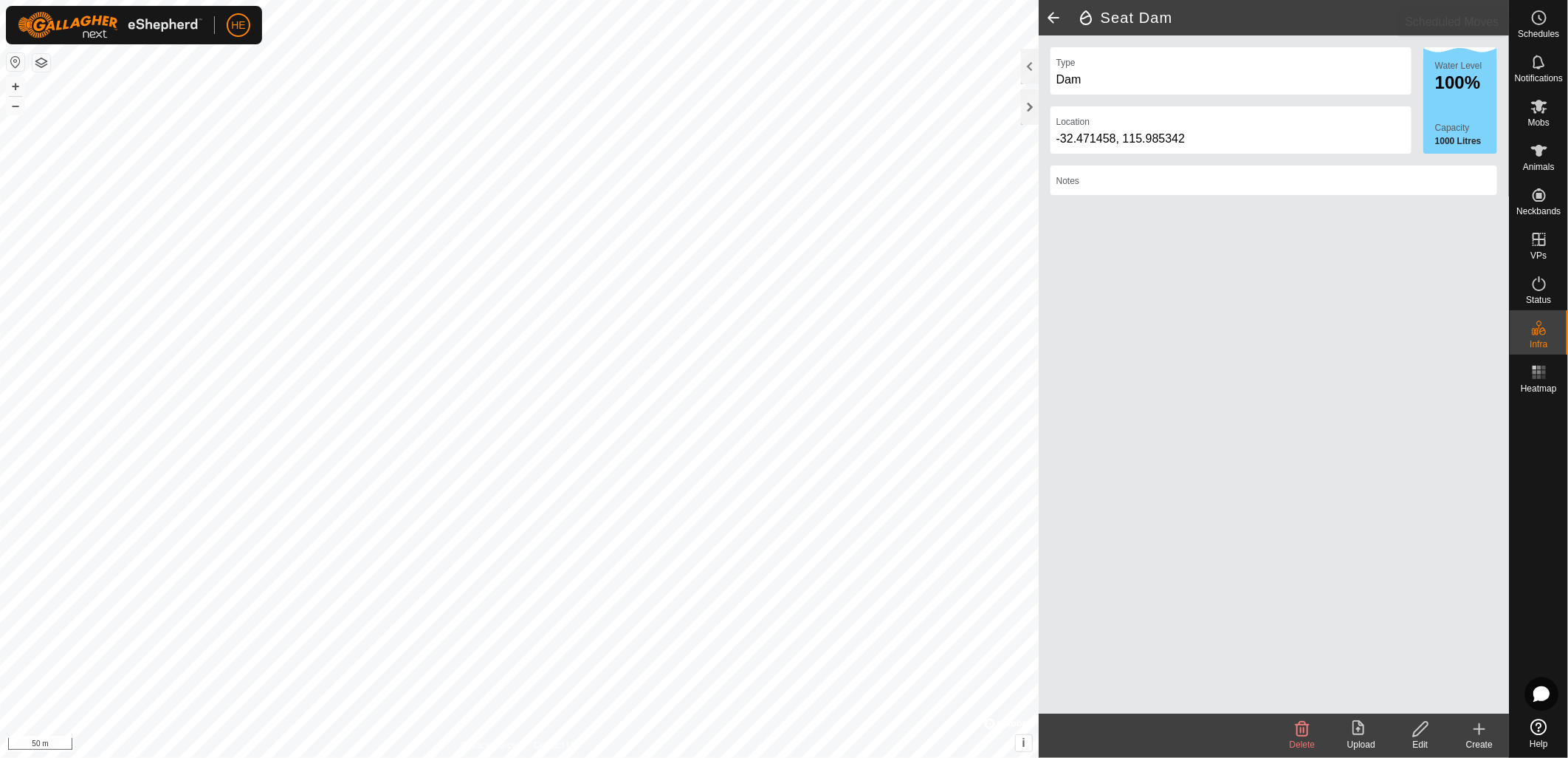
click at [1532, 23] on icon at bounding box center [1540, 18] width 18 height 18
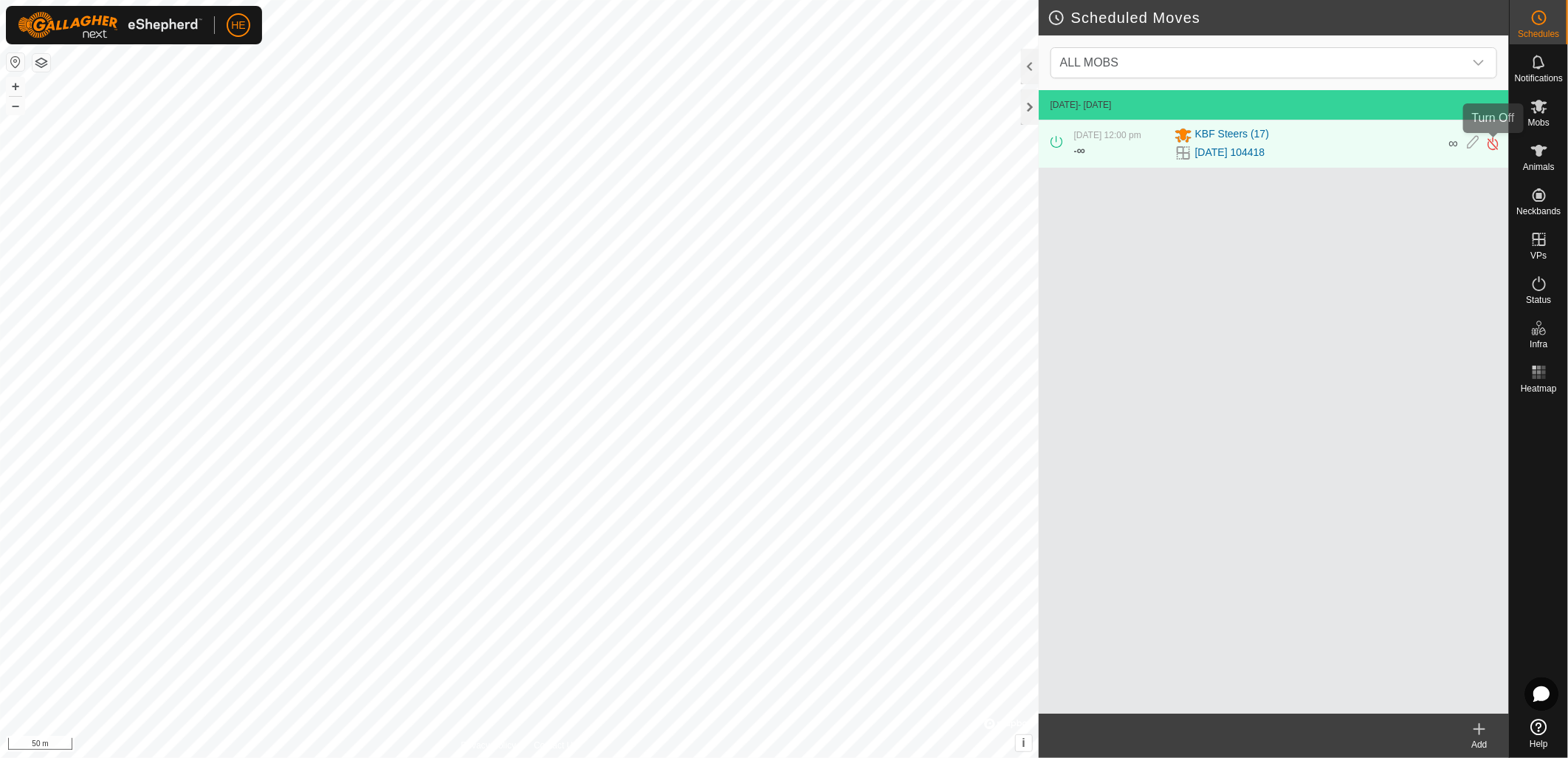
click at [1493, 143] on img at bounding box center [1493, 144] width 14 height 16
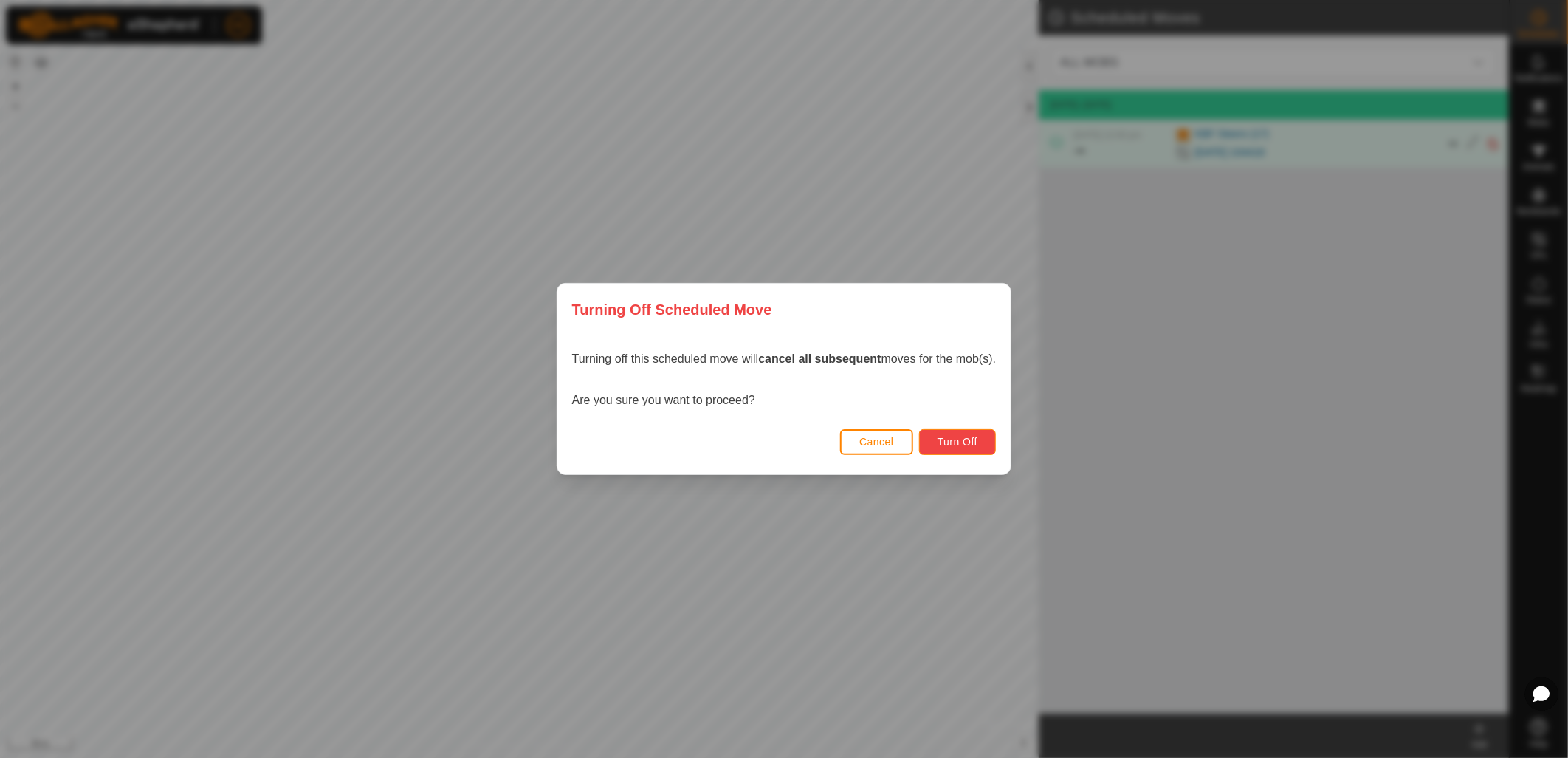
click at [931, 446] on button "Turn Off" at bounding box center [959, 442] width 78 height 26
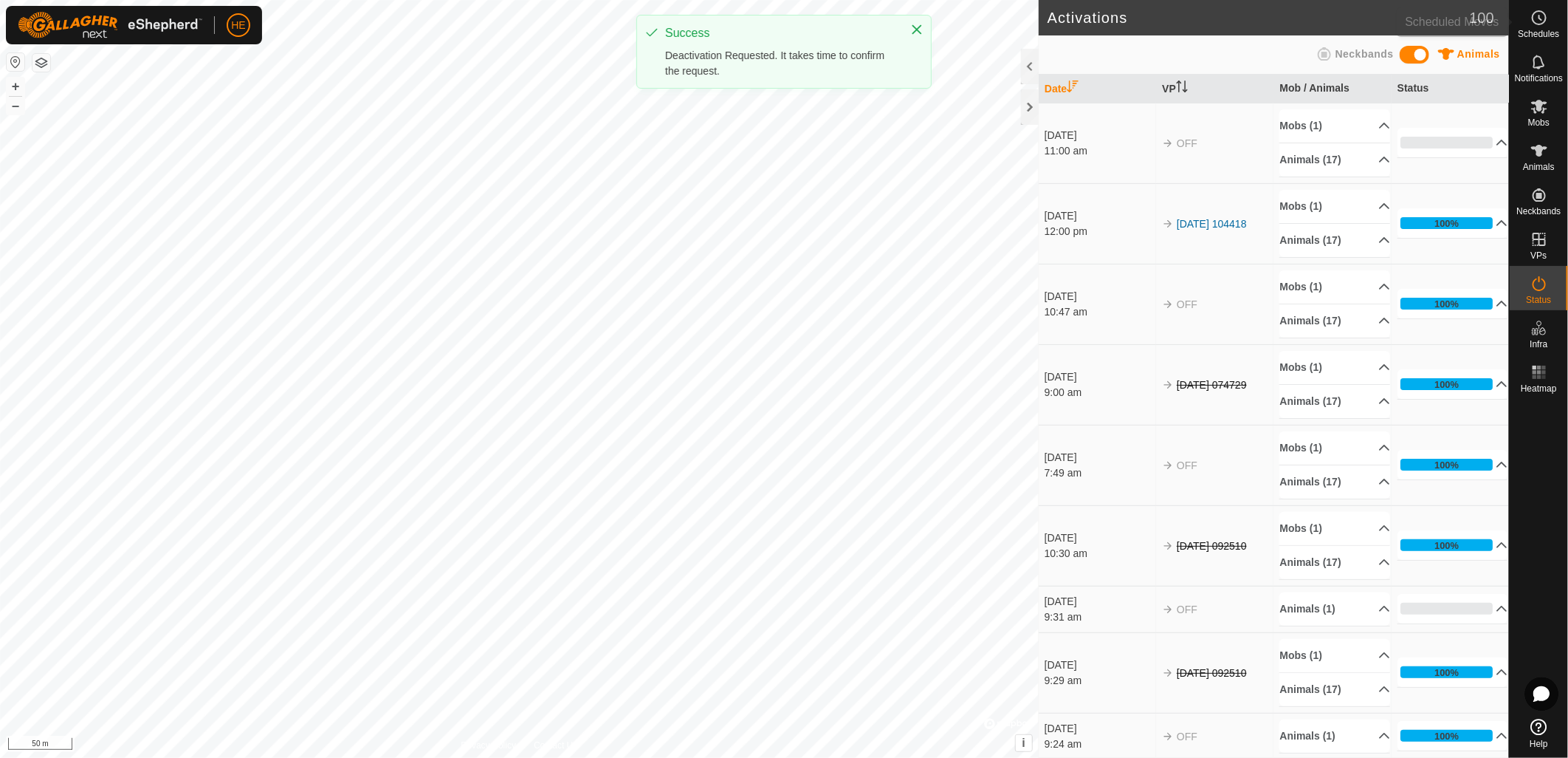
click at [1549, 25] on es-schedule-vp-svg-icon at bounding box center [1539, 18] width 27 height 24
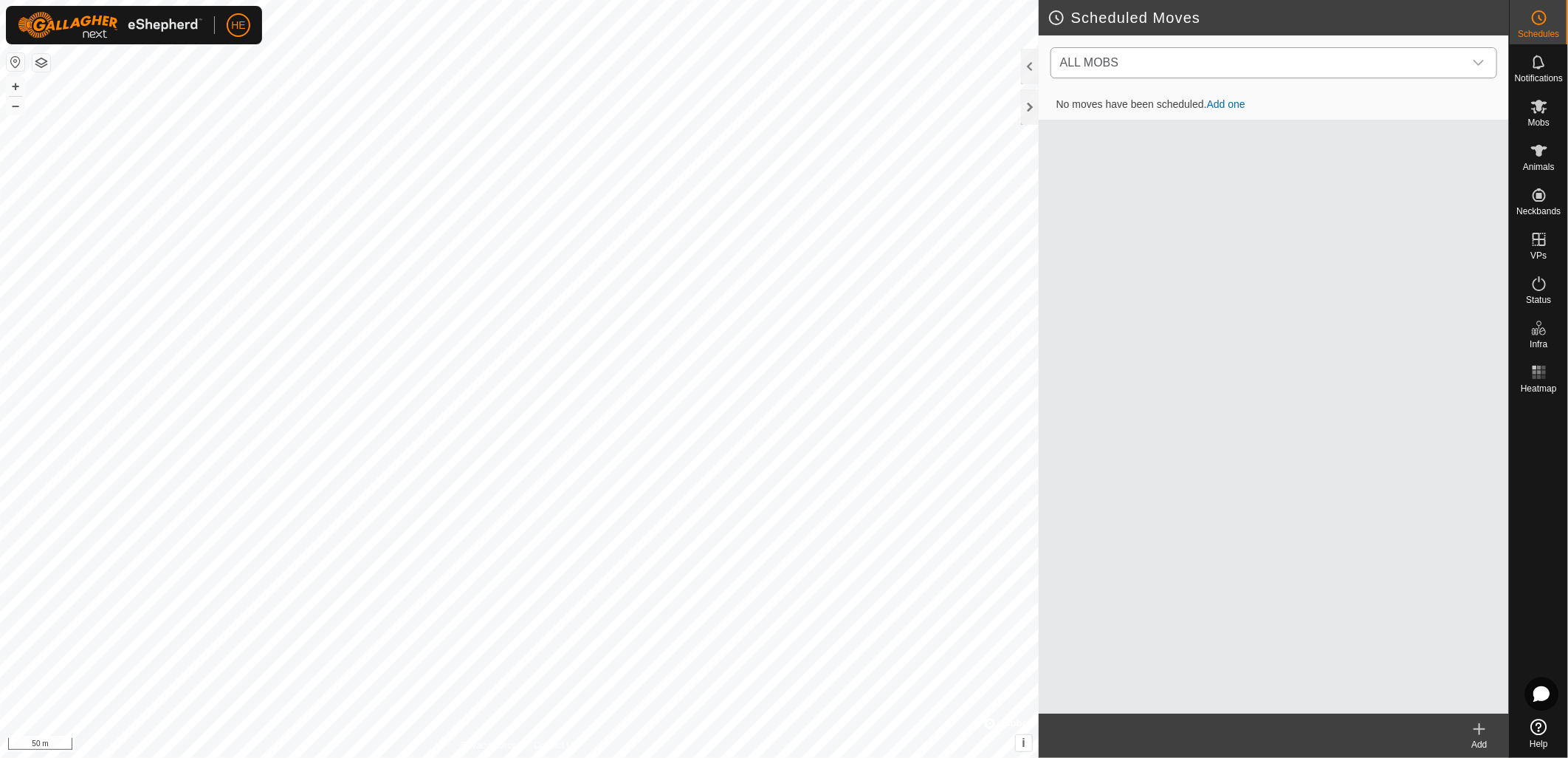
click at [1161, 67] on span "ALL MOBS" at bounding box center [1259, 63] width 409 height 30
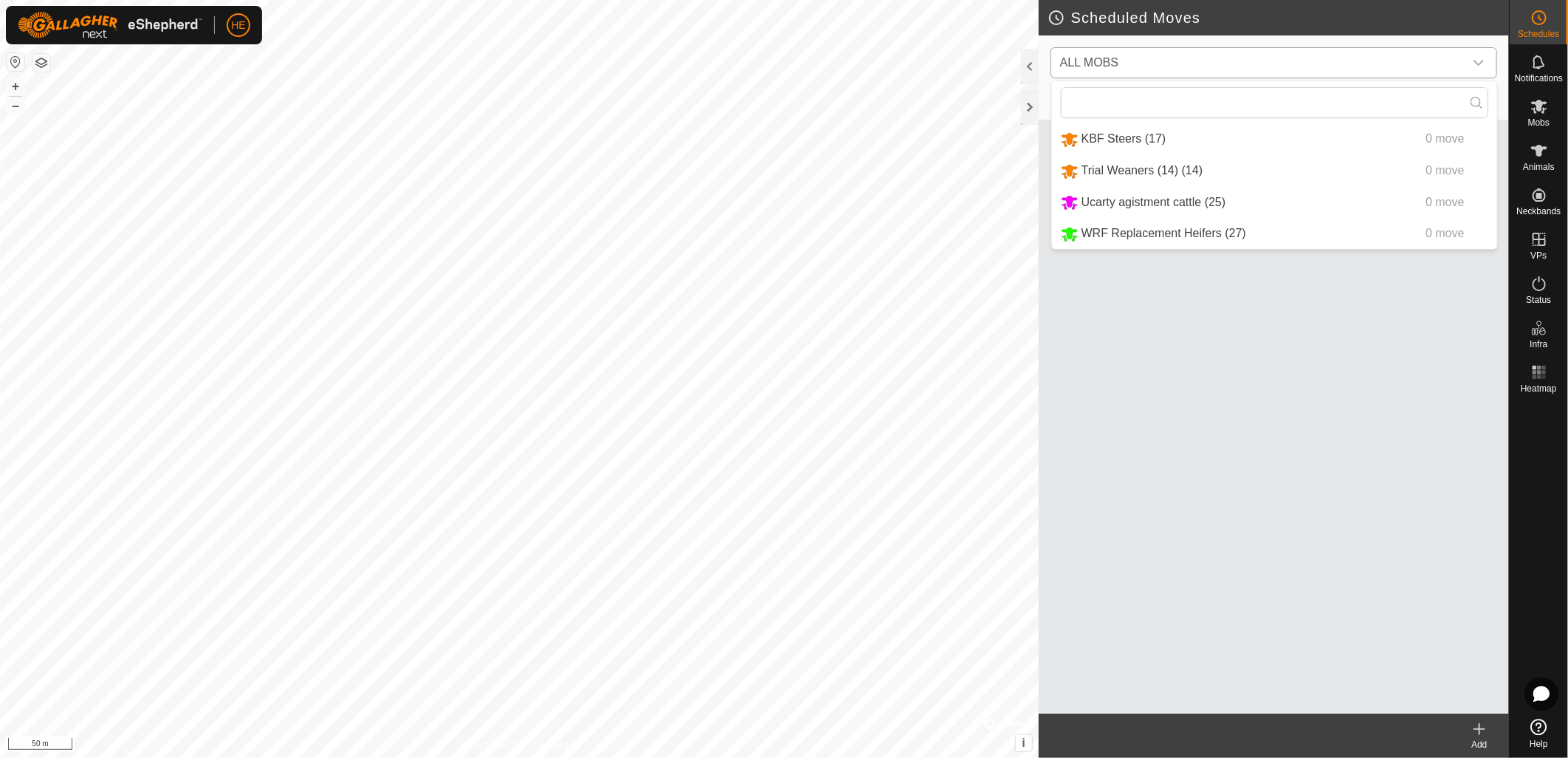
click at [1162, 138] on li "KBF Steers (17) 0 move" at bounding box center [1275, 139] width 445 height 30
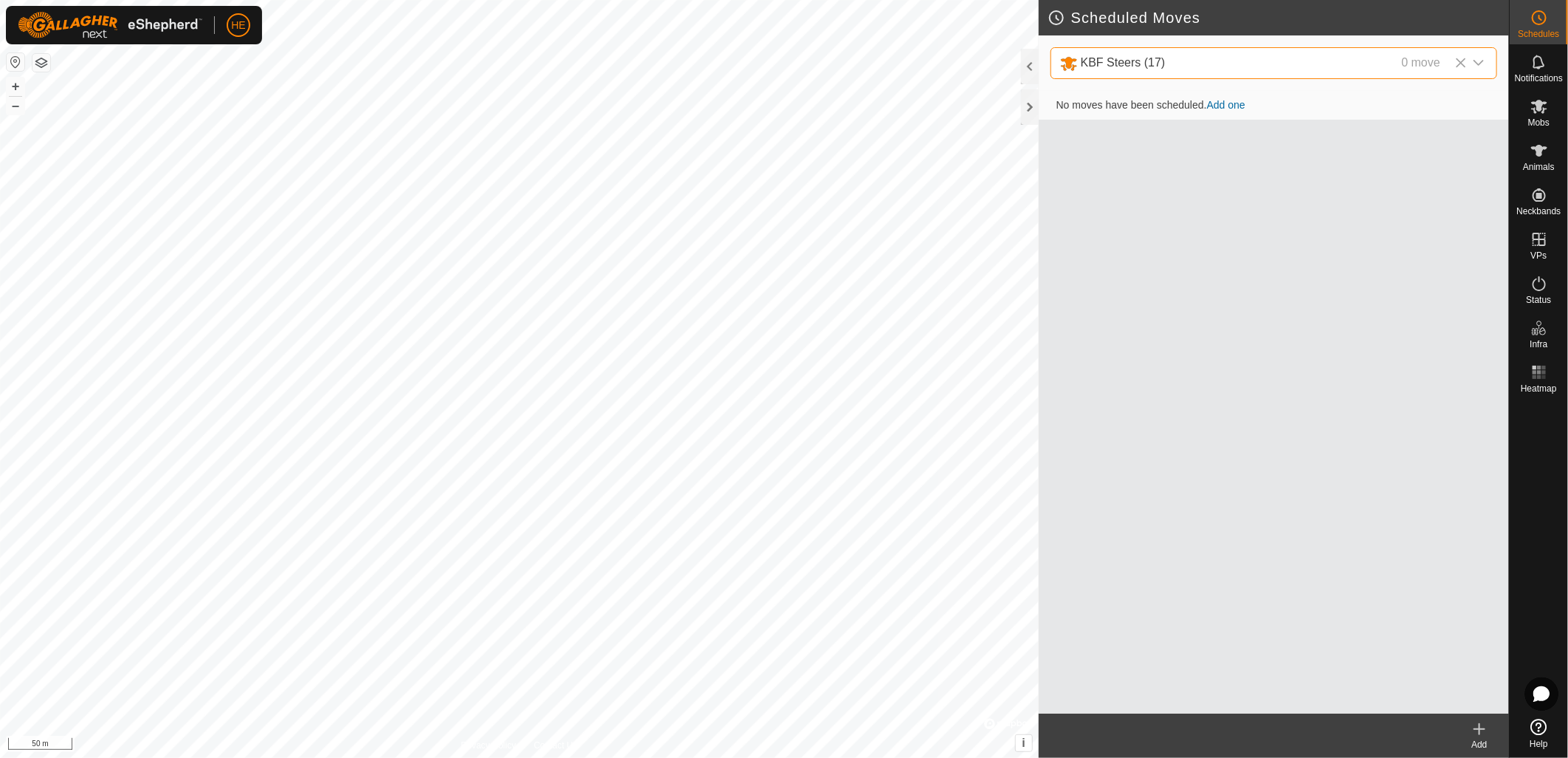
click at [1231, 105] on link "Add one" at bounding box center [1226, 105] width 38 height 12
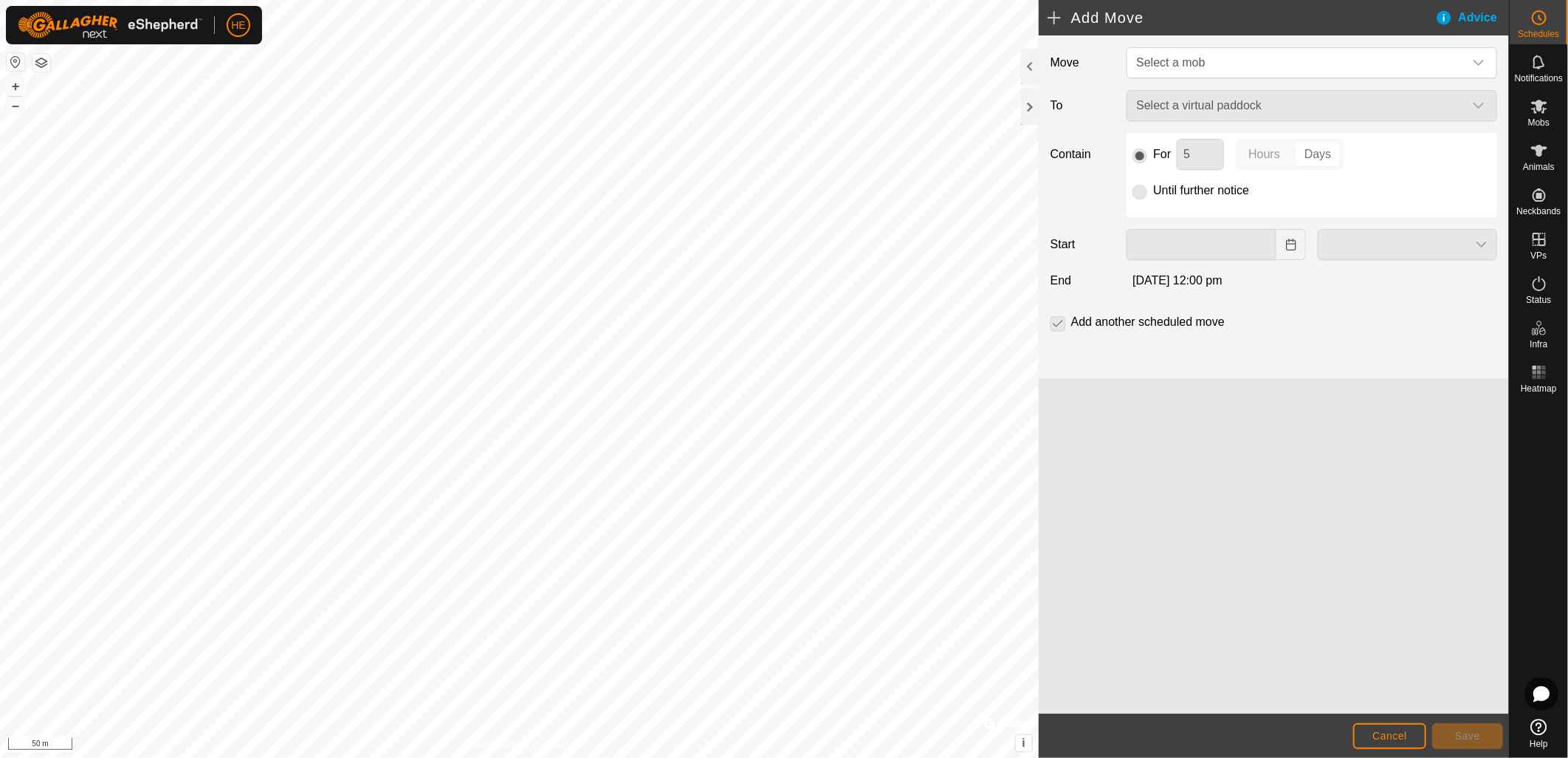
click at [1141, 192] on p-radiobutton at bounding box center [1140, 191] width 15 height 18
click at [1245, 100] on div "Select a virtual paddock" at bounding box center [1311, 105] width 383 height 31
click at [1304, 71] on span "Select a mob" at bounding box center [1297, 63] width 334 height 30
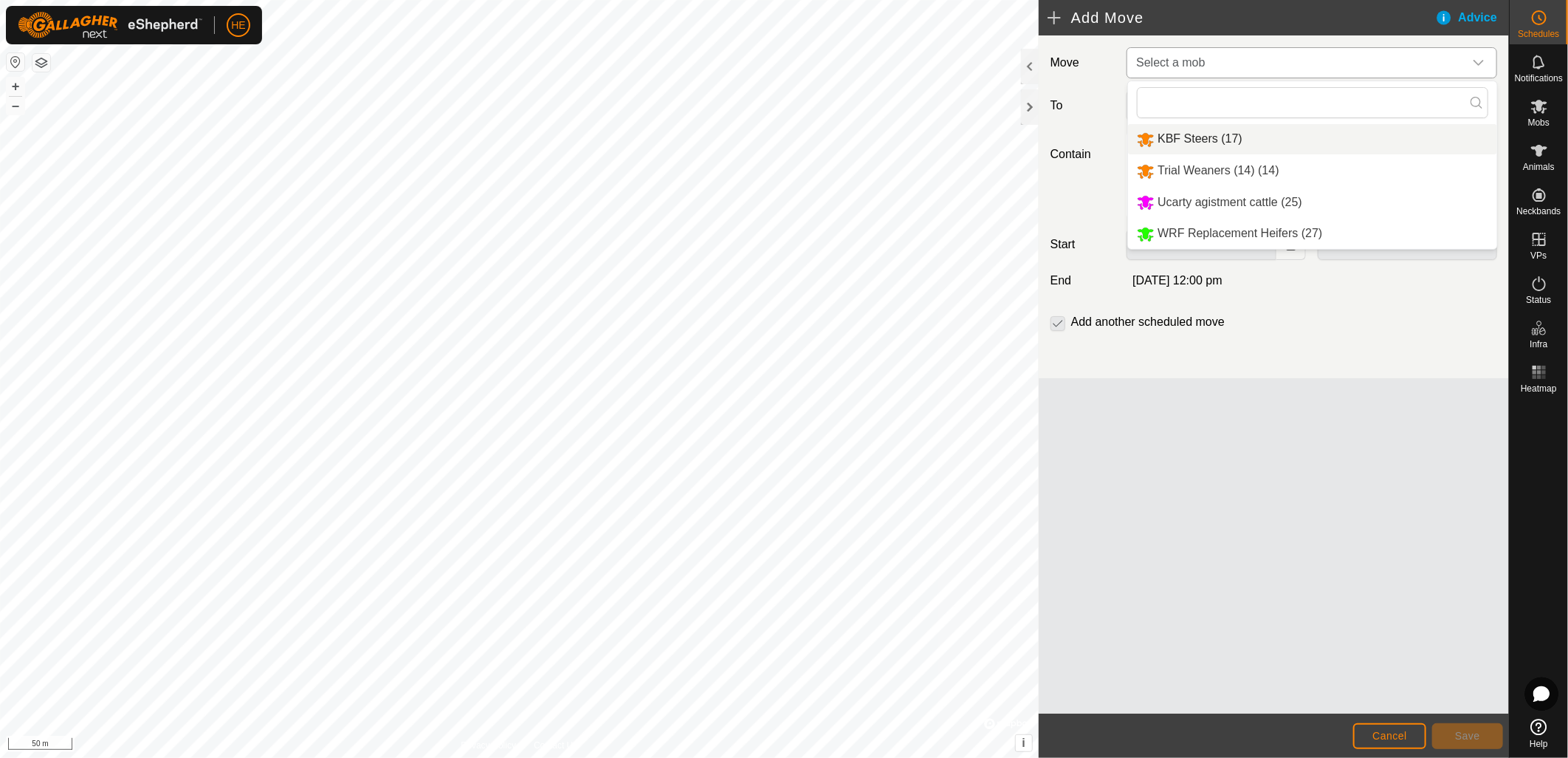
click at [1265, 141] on li "KBF Steers (17)" at bounding box center [1313, 139] width 370 height 30
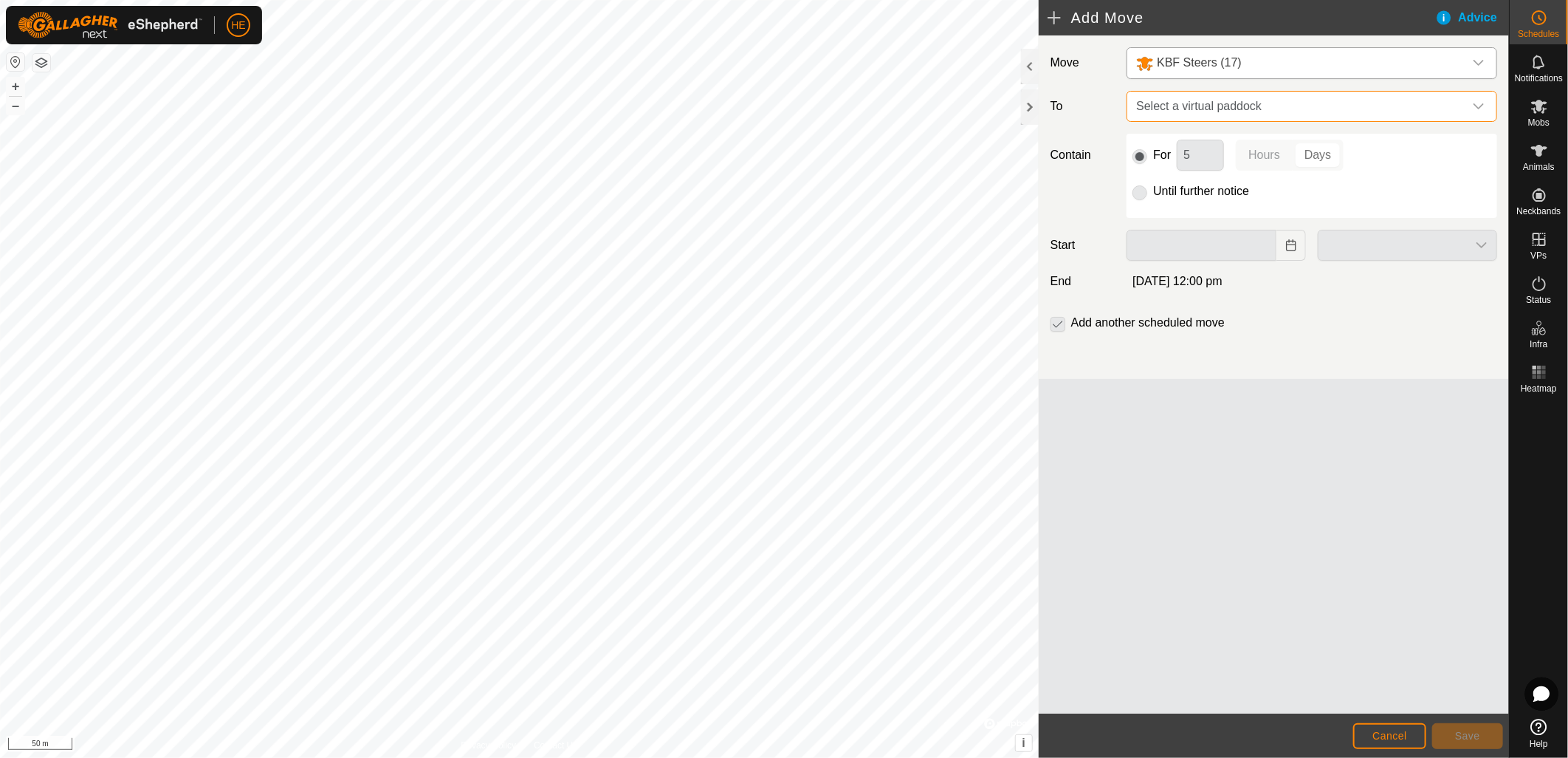
click at [1236, 108] on span "Select a virtual paddock" at bounding box center [1297, 107] width 334 height 30
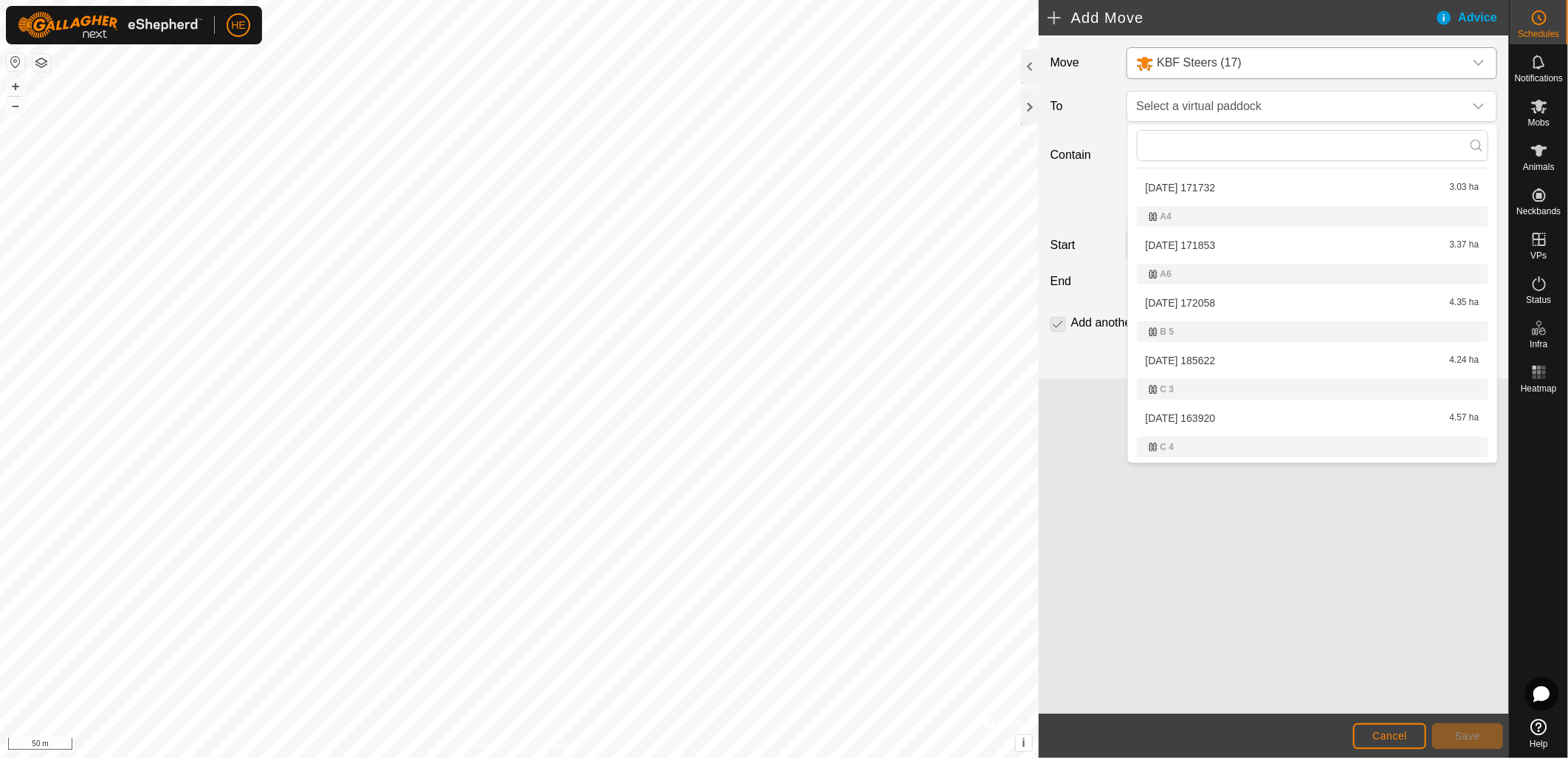
scroll to position [488, 0]
click at [1199, 386] on li "[DATE] 105816 11.14 ha" at bounding box center [1313, 394] width 352 height 22
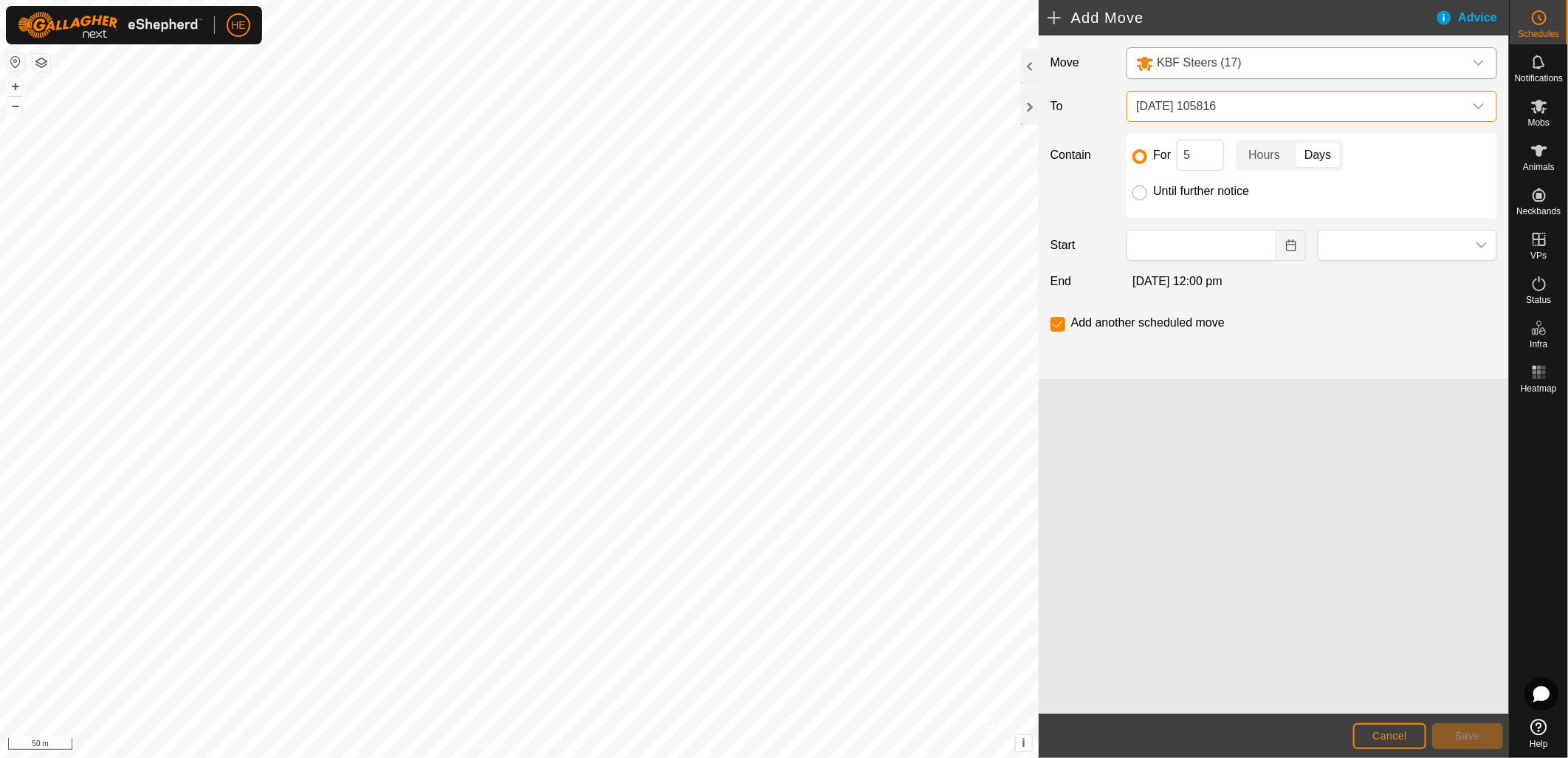
click at [1135, 193] on input "Until further notice" at bounding box center [1140, 193] width 15 height 15
radio input "true"
checkbox input "false"
click at [1290, 247] on icon "Choose Date" at bounding box center [1291, 246] width 12 height 12
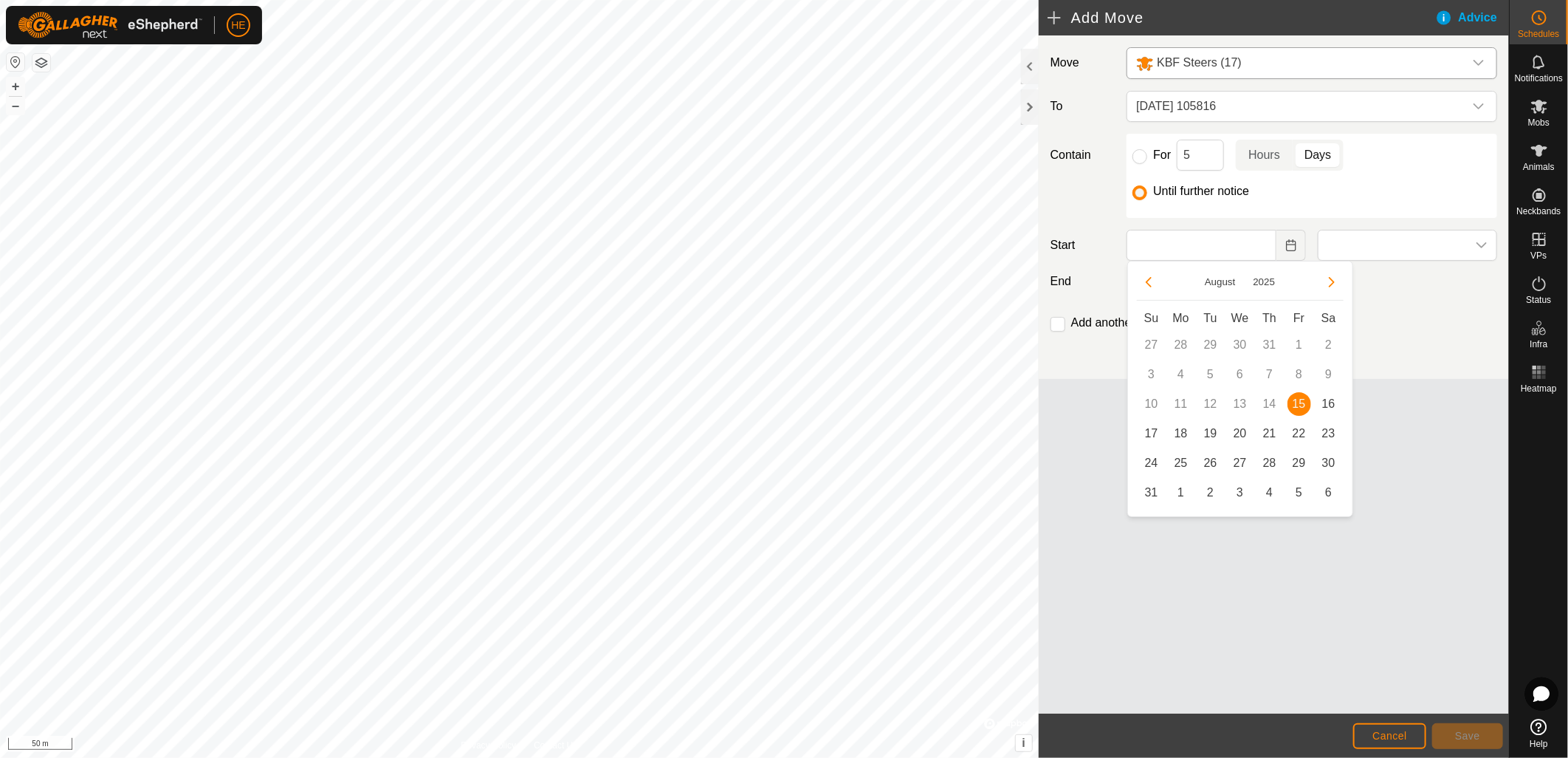
click at [1293, 400] on span "15" at bounding box center [1299, 404] width 24 height 24
type input "[DATE]"
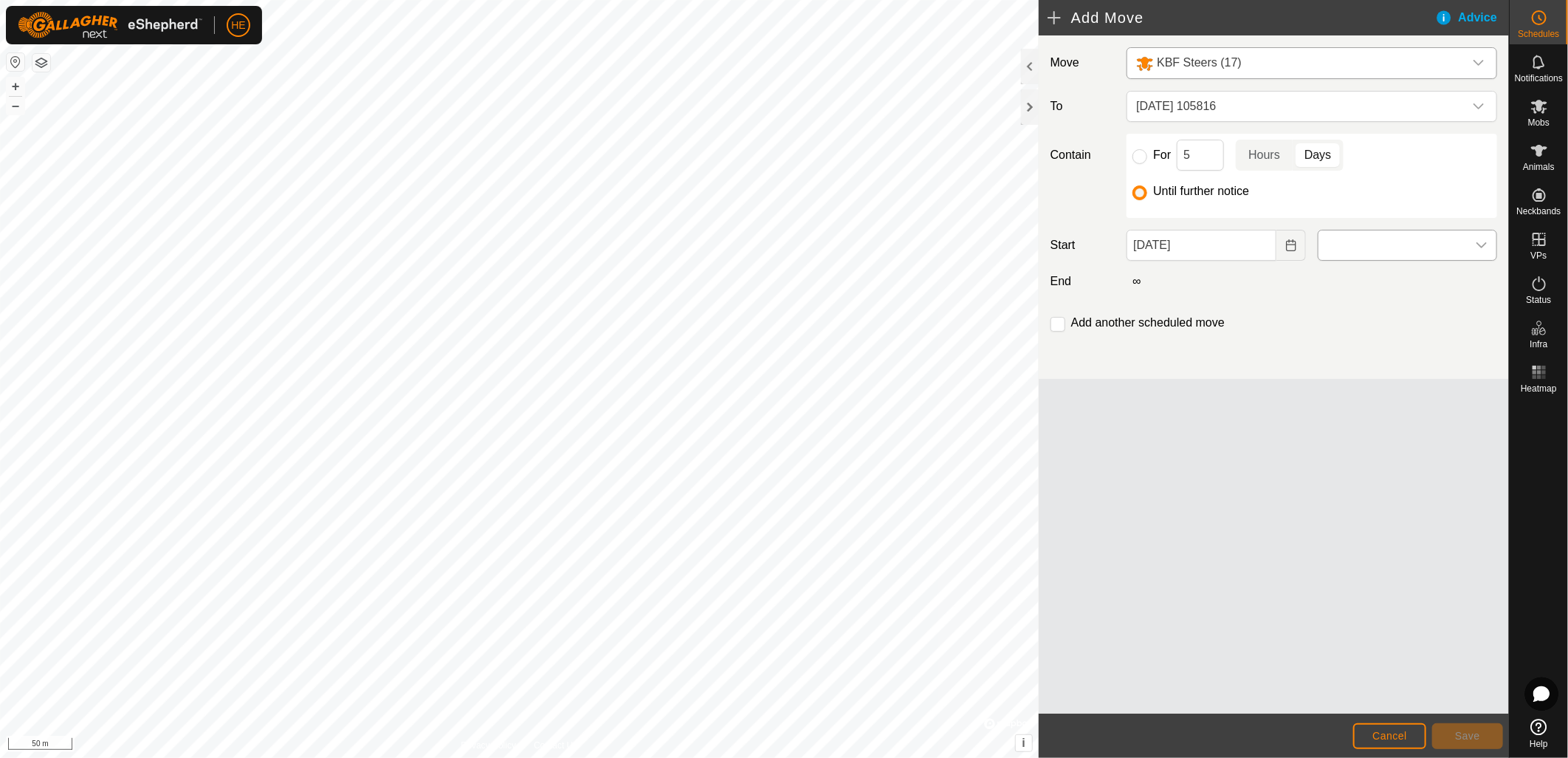
click at [1479, 244] on icon "dropdown trigger" at bounding box center [1482, 246] width 10 height 6
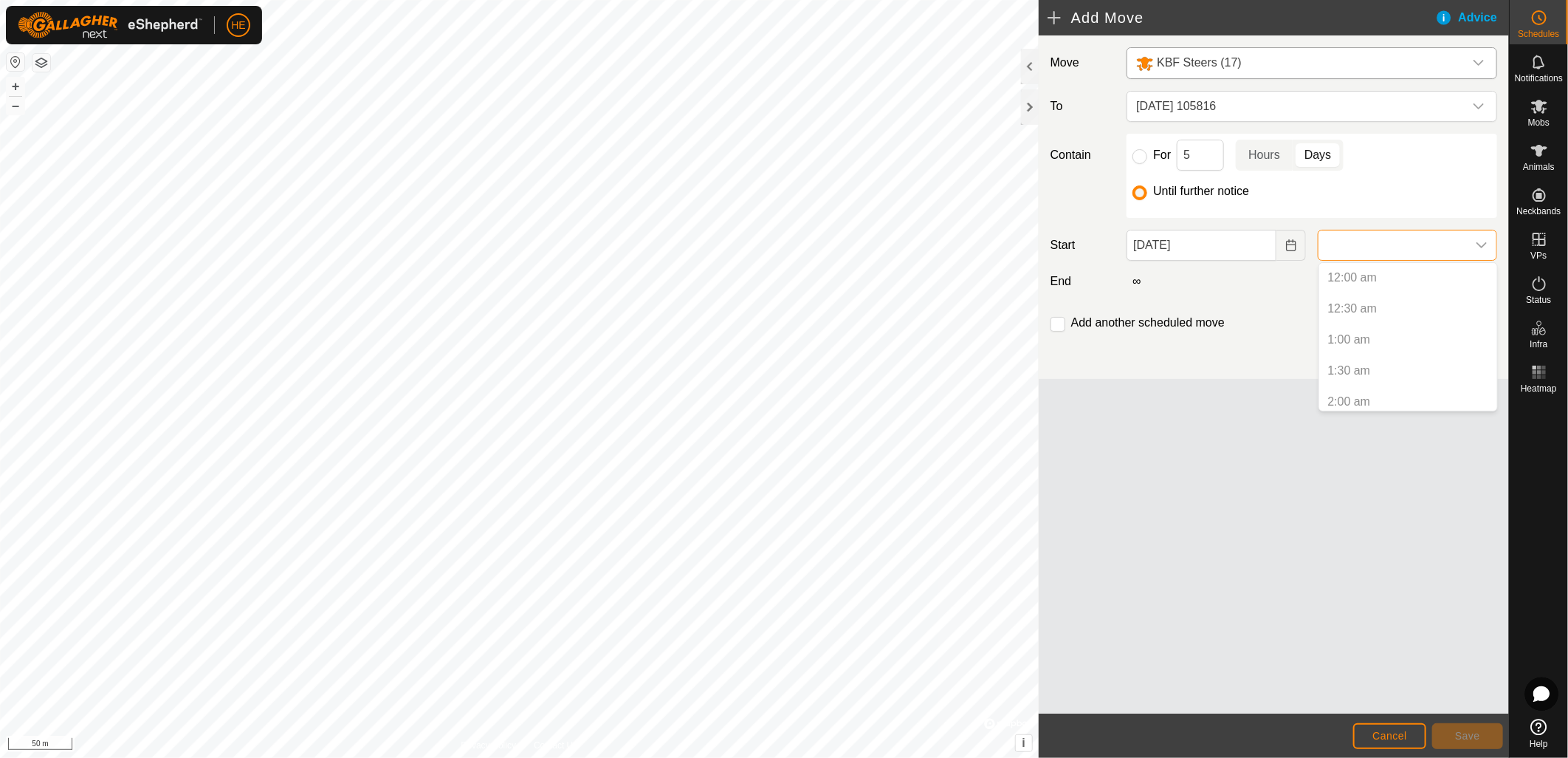
click at [1381, 283] on p-selectitem "12:00 am" at bounding box center [1408, 278] width 178 height 30
click at [1347, 368] on li "12:30 pm" at bounding box center [1408, 371] width 178 height 30
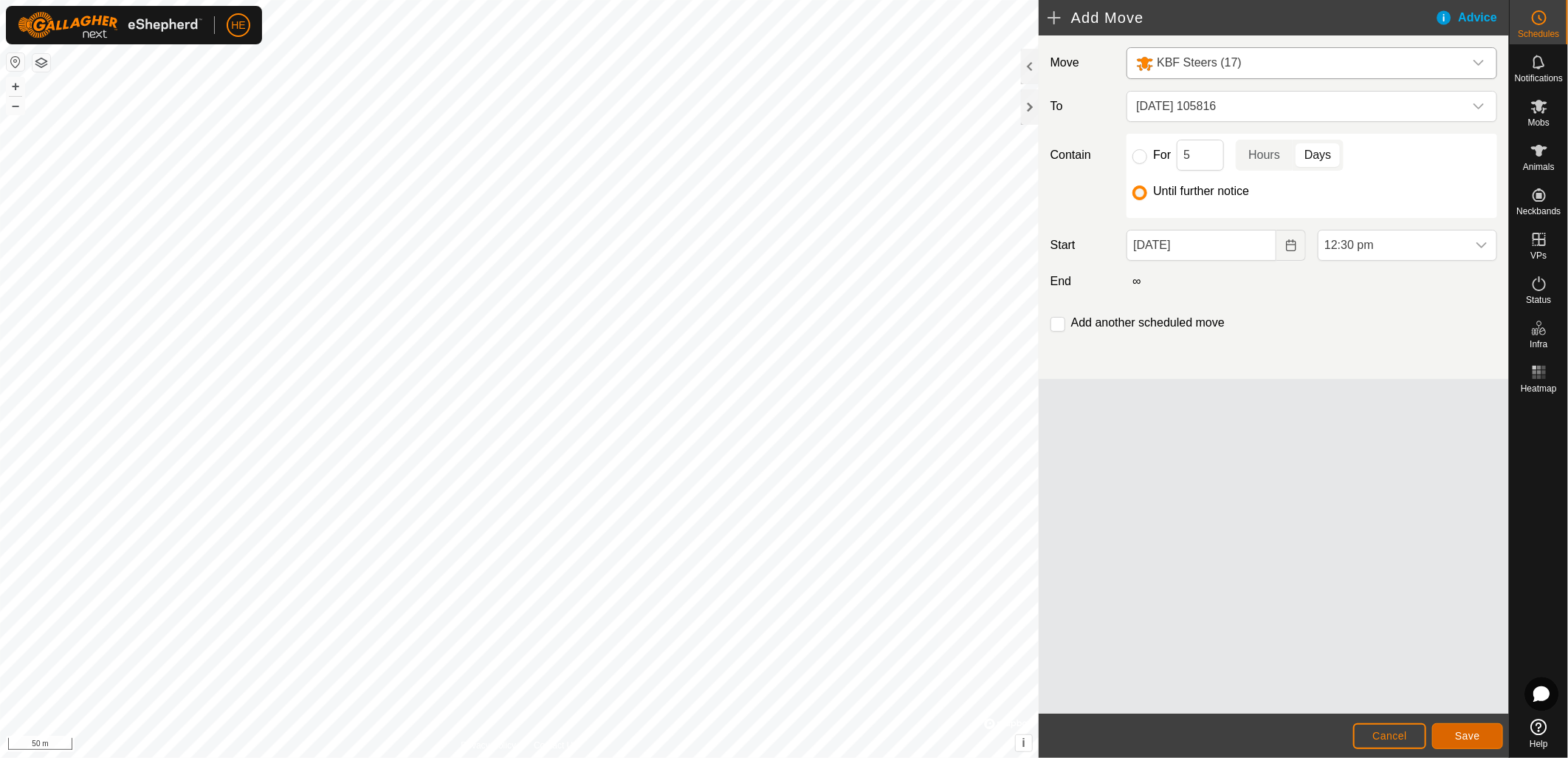
click at [1457, 736] on span "Save" at bounding box center [1467, 736] width 25 height 12
